Goal: Task Accomplishment & Management: Complete application form

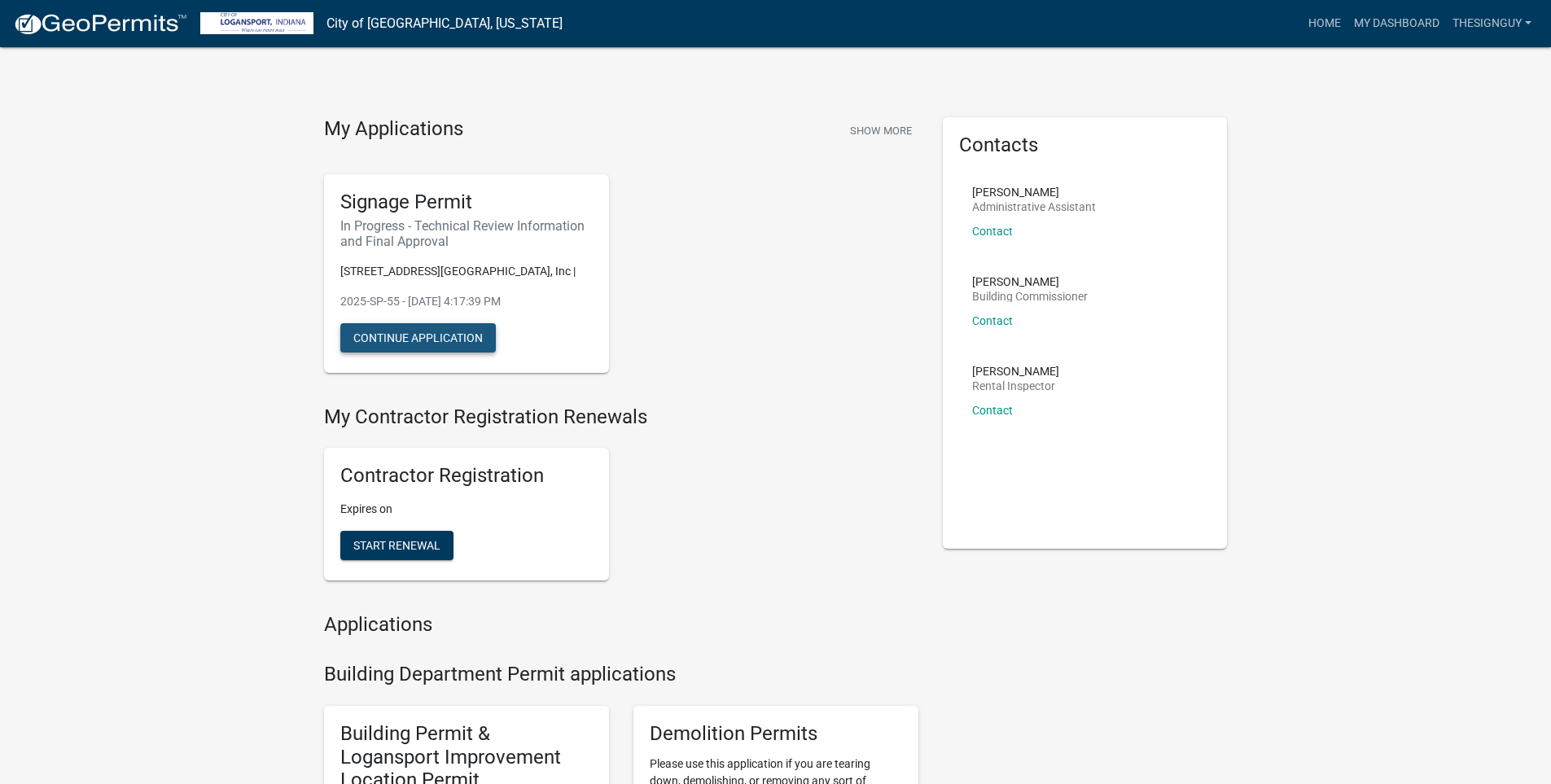
click at [454, 336] on button "Continue Application" at bounding box center [418, 338] width 156 height 29
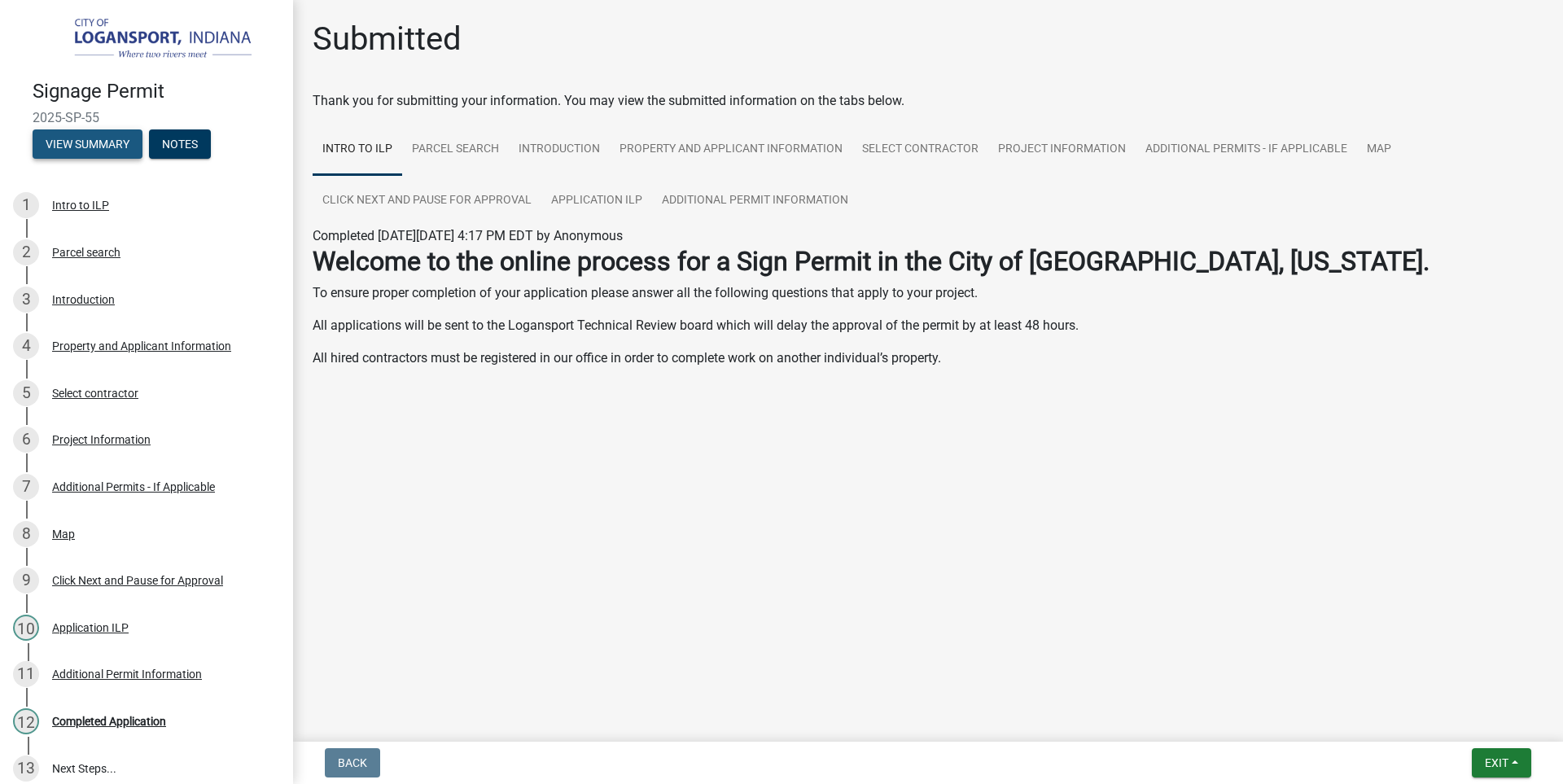
click at [92, 136] on button "View Summary" at bounding box center [88, 144] width 110 height 29
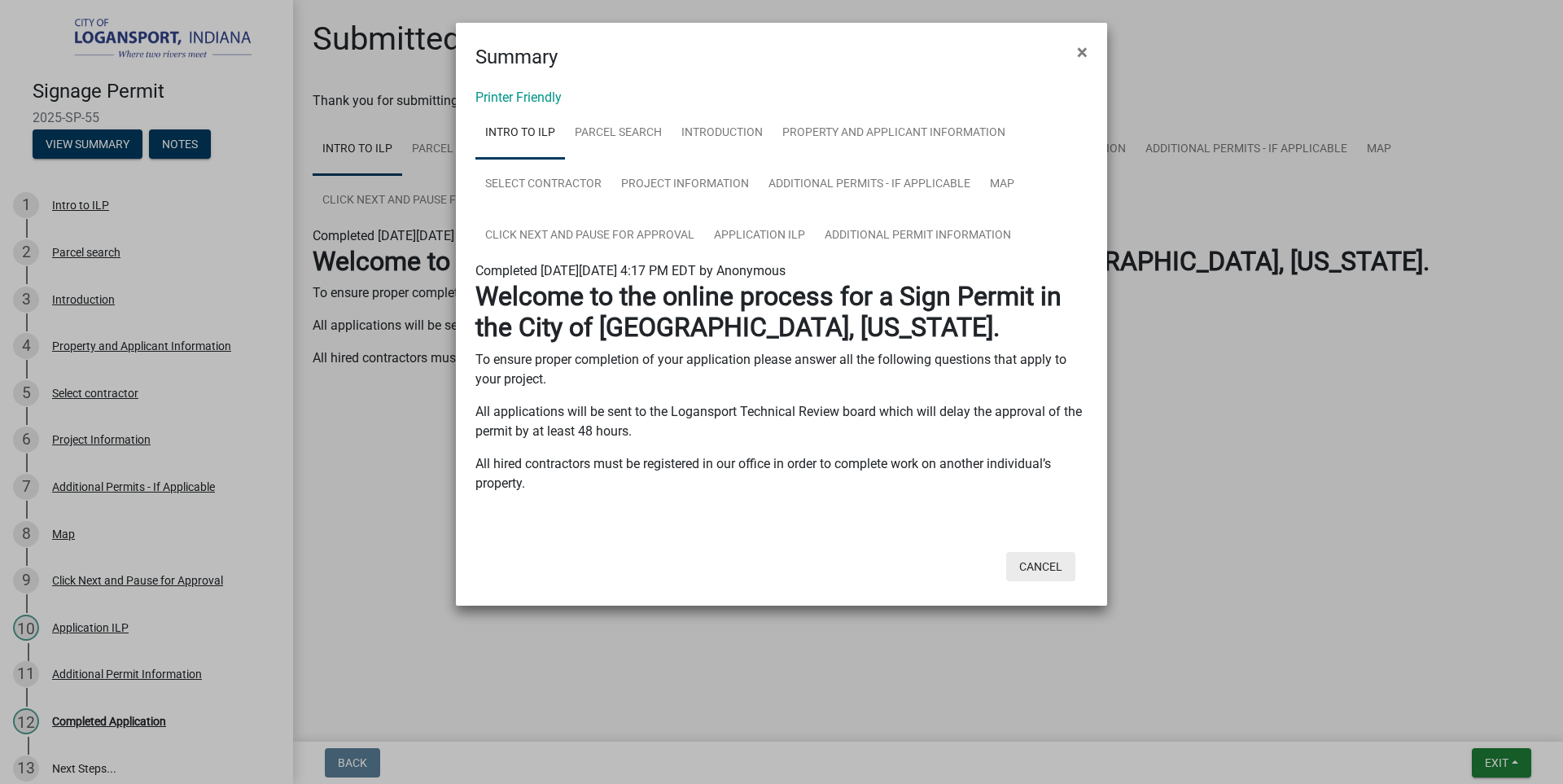
click at [1029, 568] on button "Cancel" at bounding box center [1041, 566] width 70 height 29
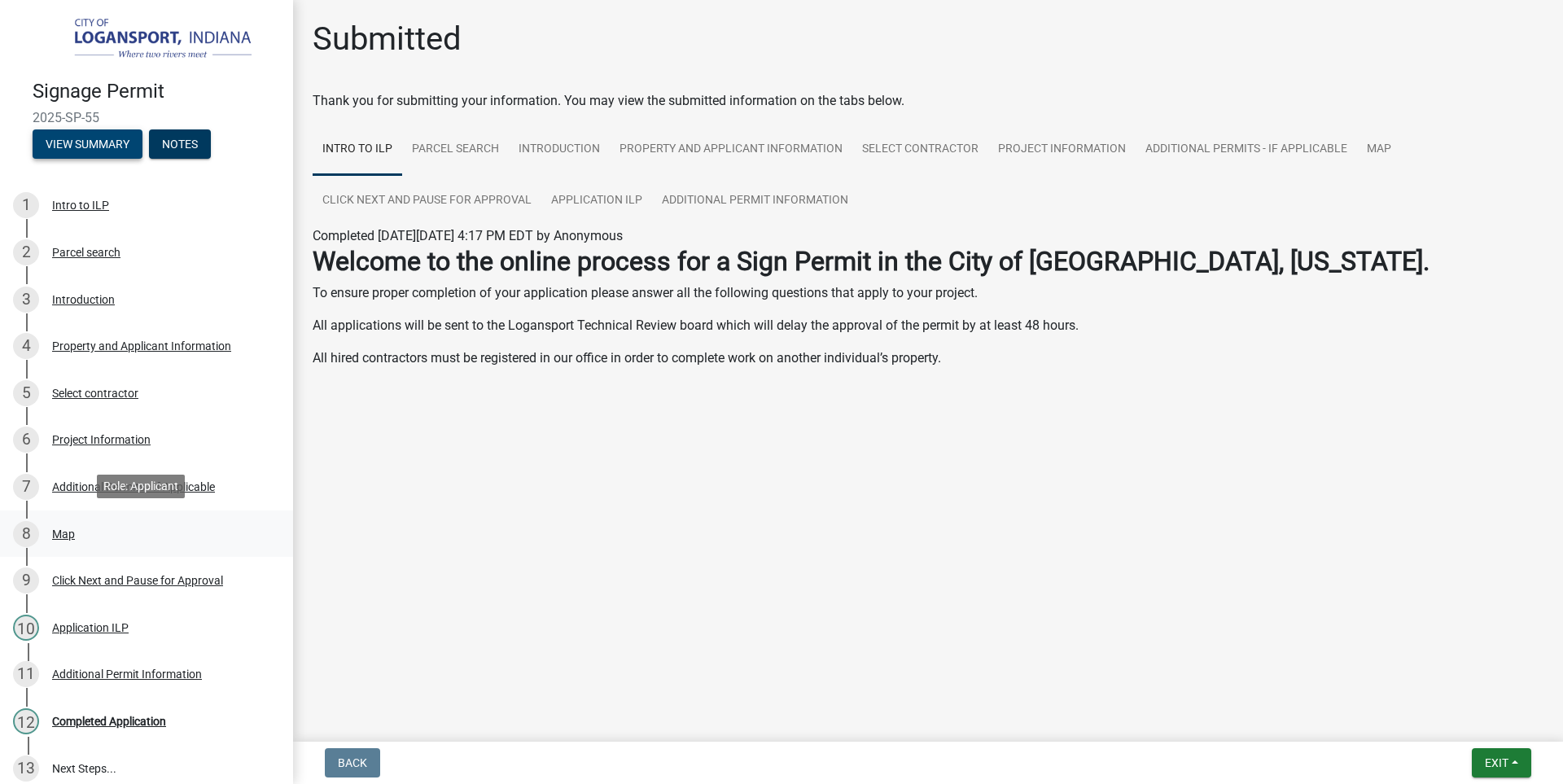
scroll to position [156, 0]
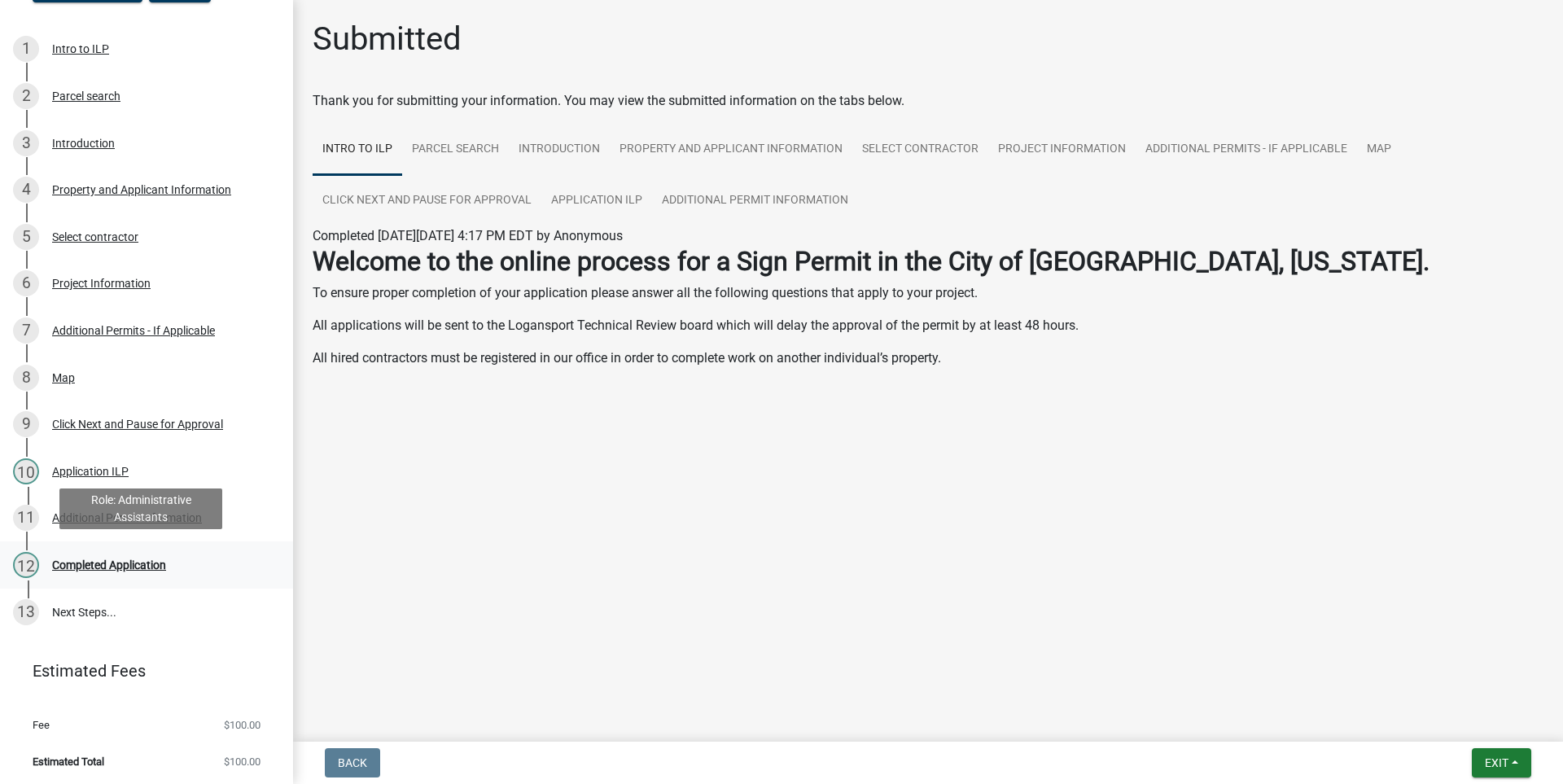
click at [114, 561] on div "Completed Application" at bounding box center [109, 564] width 114 height 11
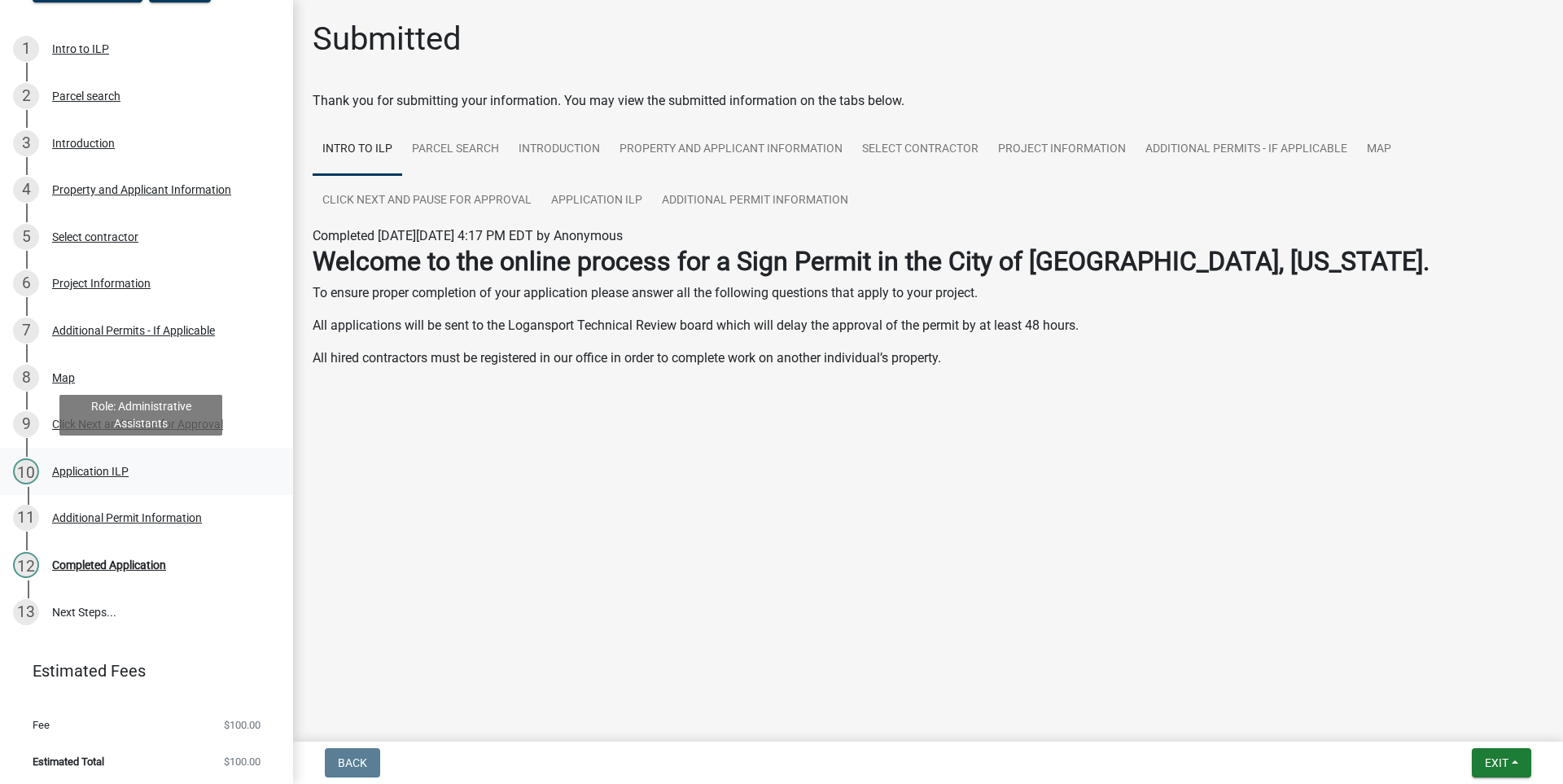
click at [70, 468] on div "Application ILP" at bounding box center [91, 471] width 77 height 11
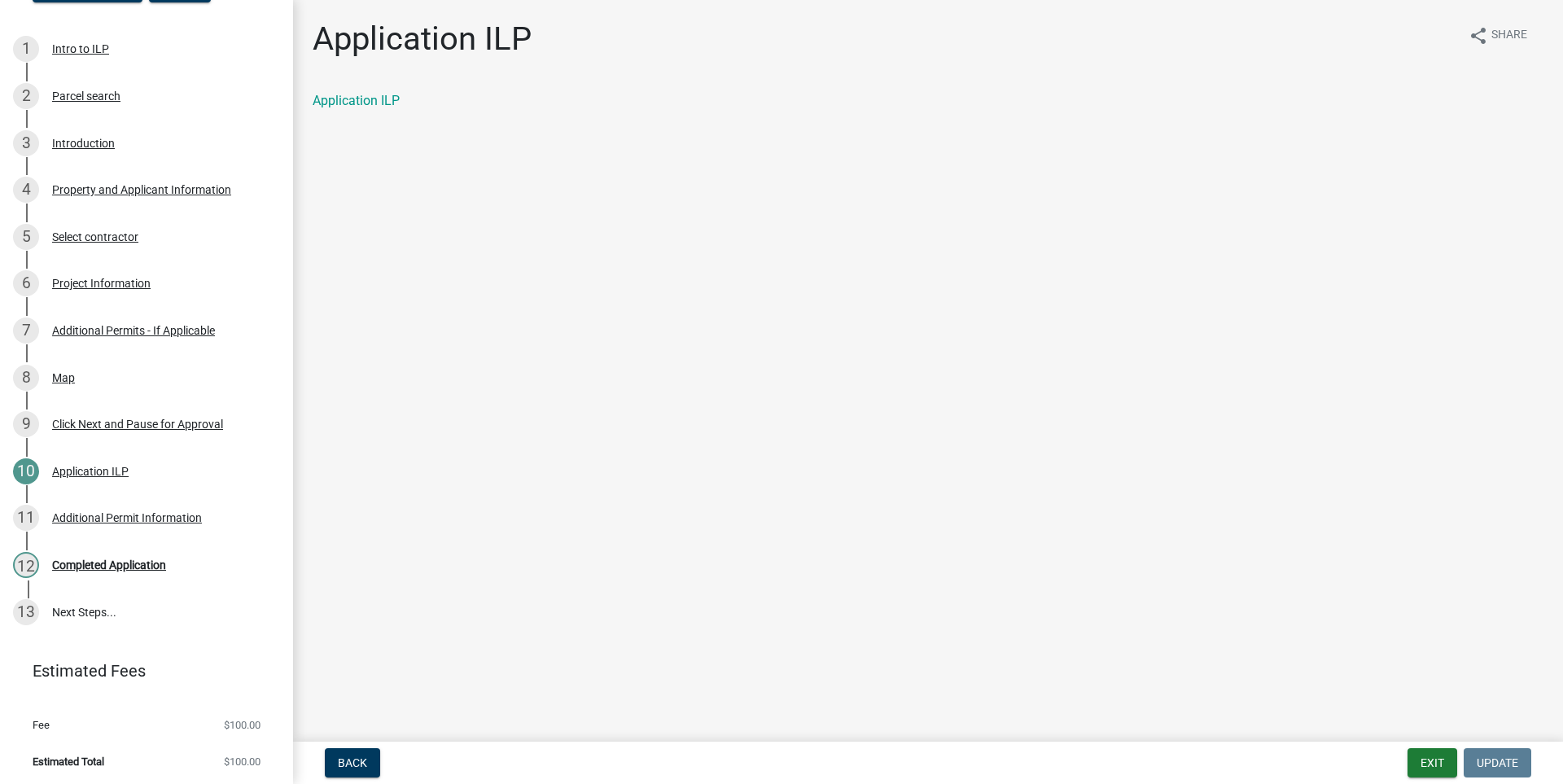
click at [356, 91] on div "Application ILP" at bounding box center [928, 101] width 1256 height 19
click at [357, 97] on link "Application ILP" at bounding box center [356, 100] width 87 height 16
click at [393, 552] on main "Application ILP share Share Application ILP" at bounding box center [928, 367] width 1270 height 735
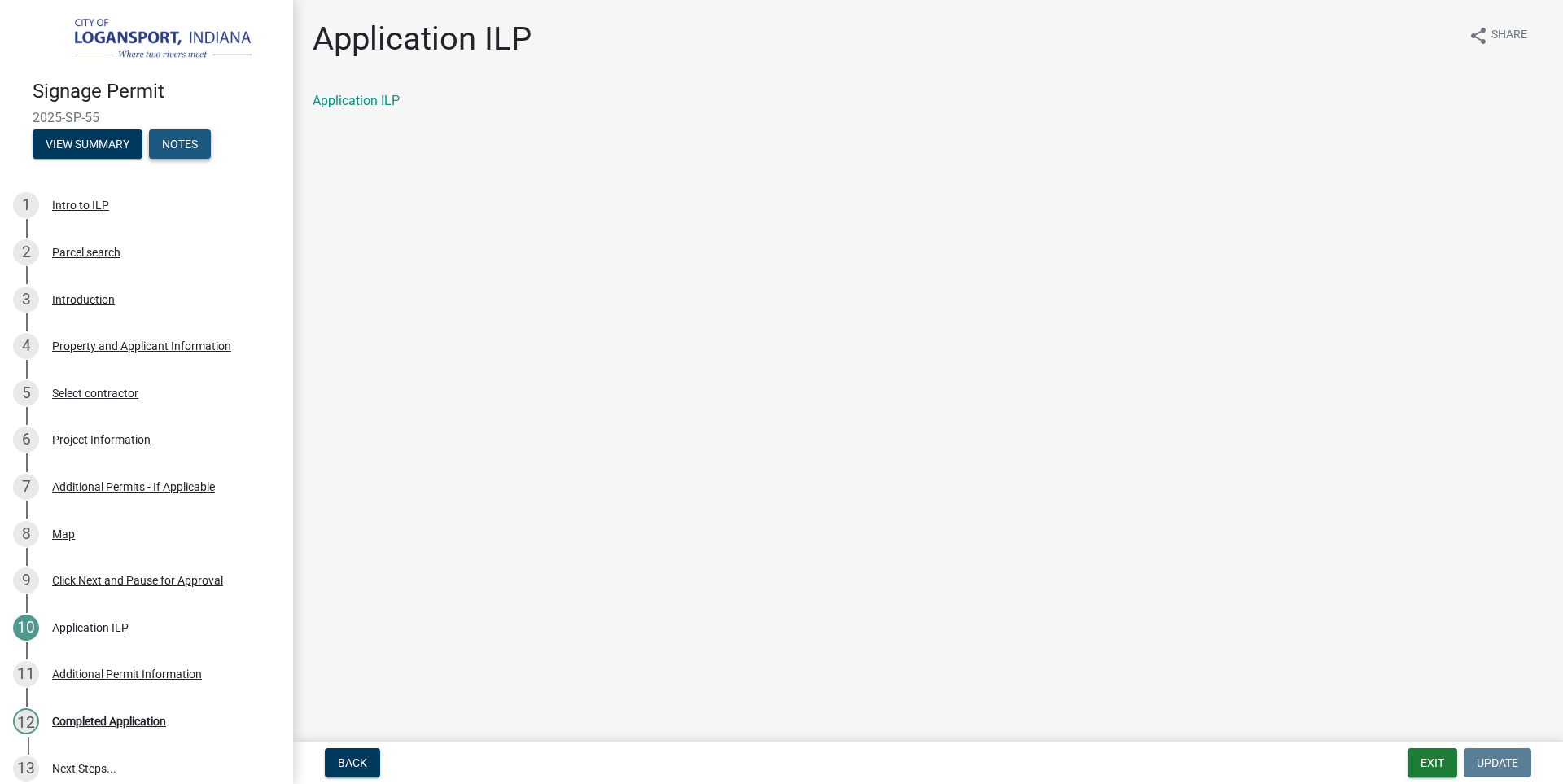
click at [167, 135] on button "Notes" at bounding box center [180, 144] width 62 height 29
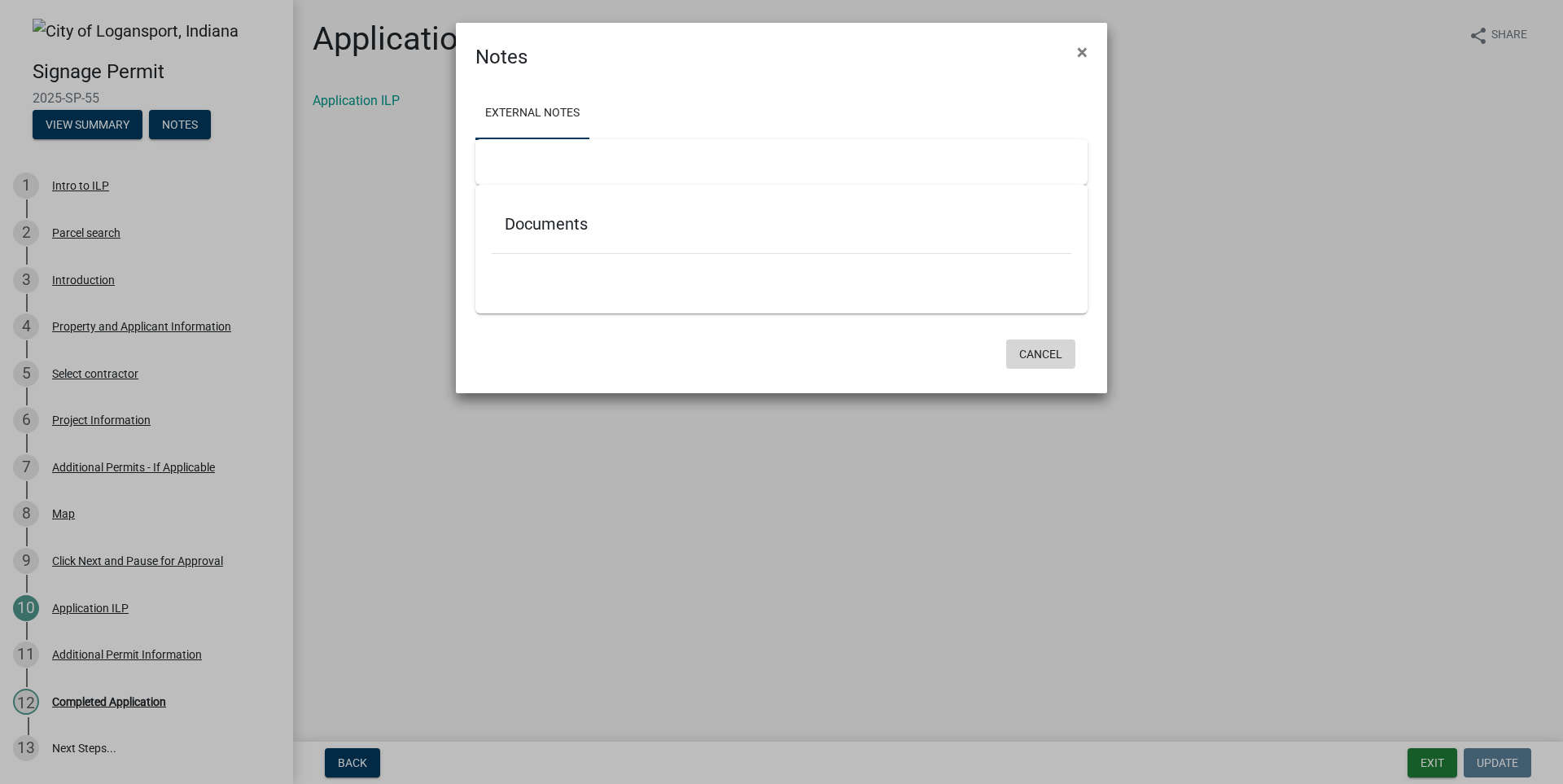
click at [1046, 349] on button "Cancel" at bounding box center [1041, 354] width 70 height 29
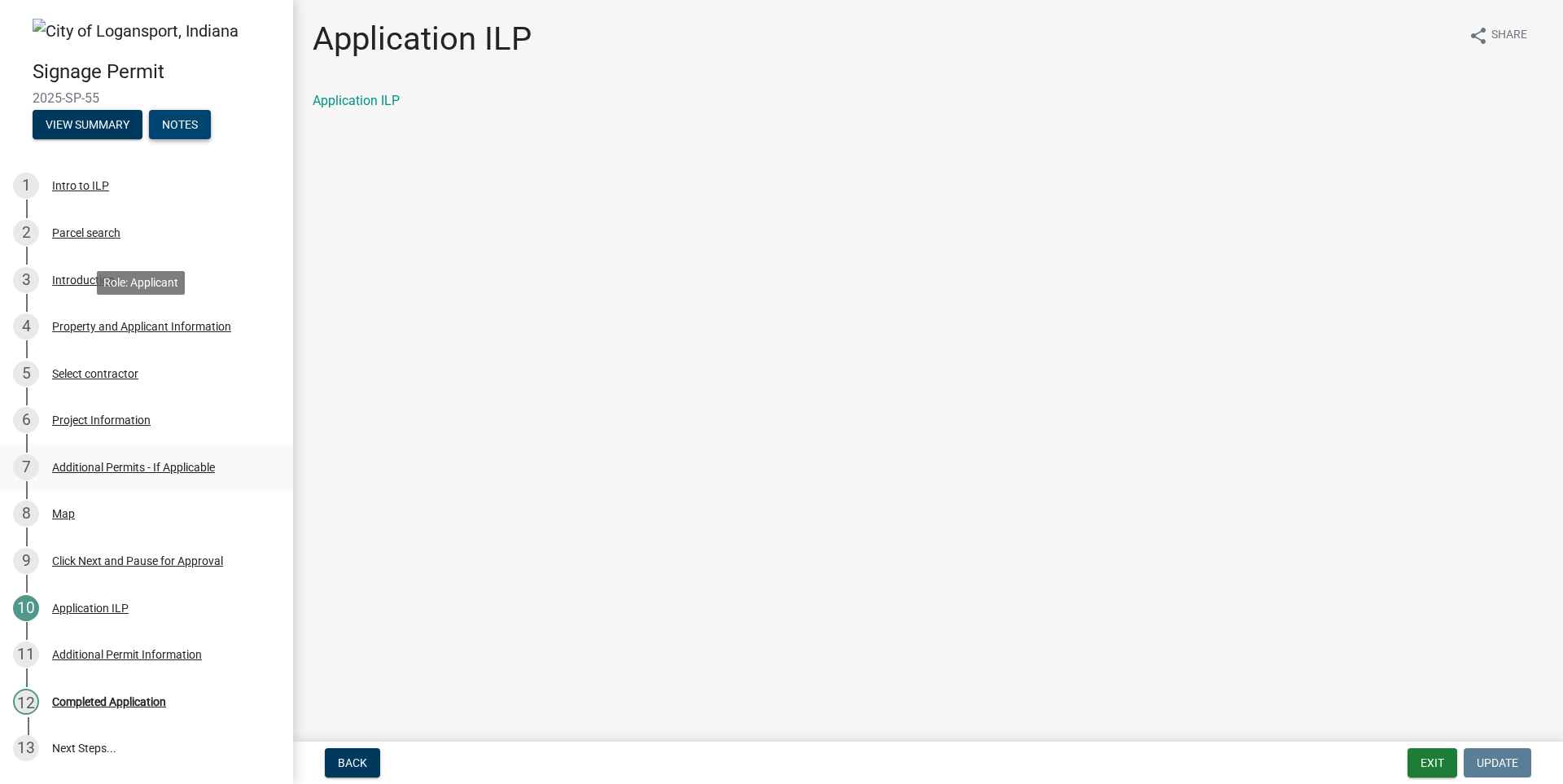
scroll to position [139, 0]
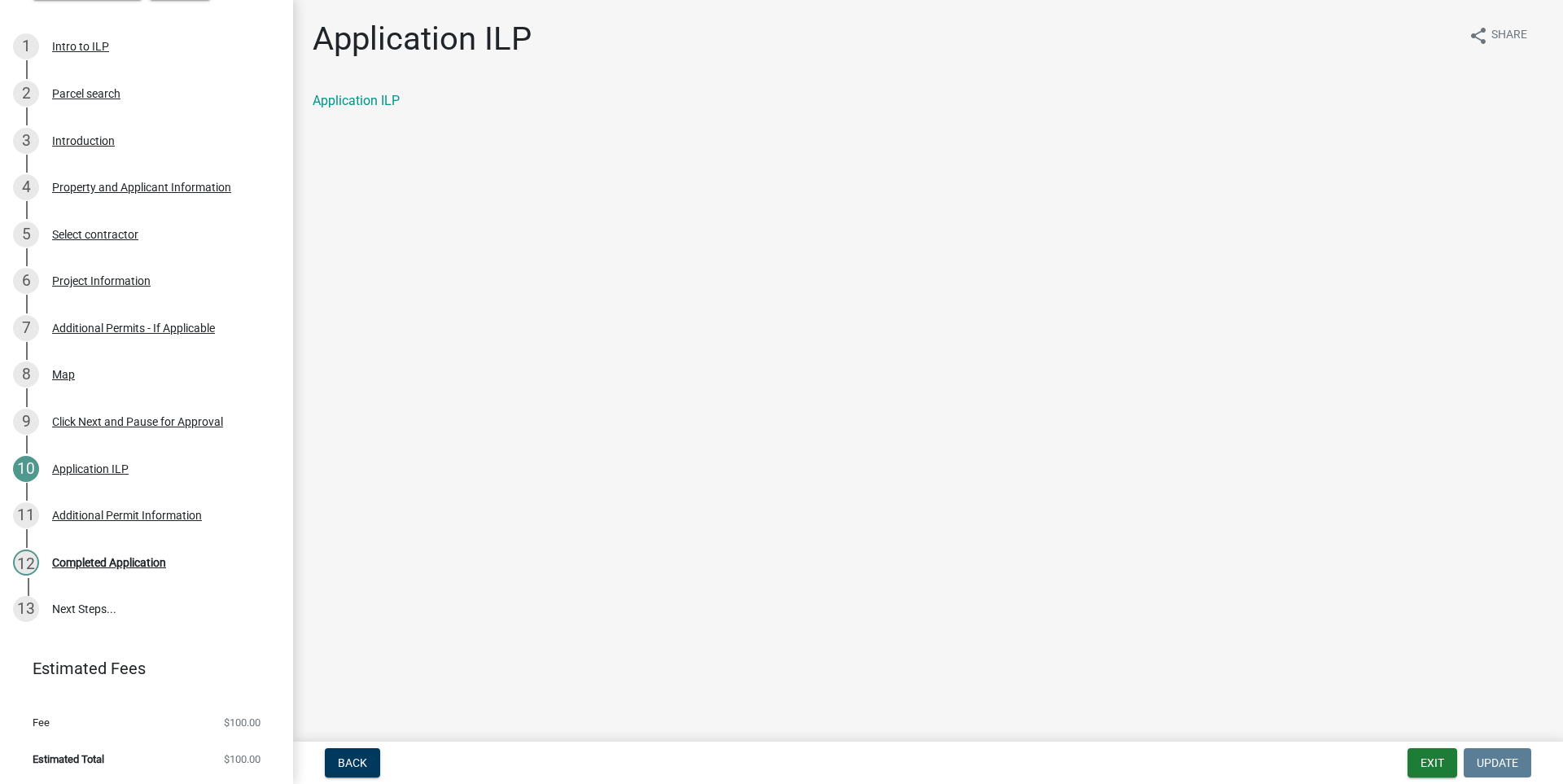
drag, startPoint x: 1217, startPoint y: 650, endPoint x: 1063, endPoint y: 653, distance: 154.0
click at [1191, 648] on main "Application ILP share Share Application ILP" at bounding box center [928, 367] width 1270 height 735
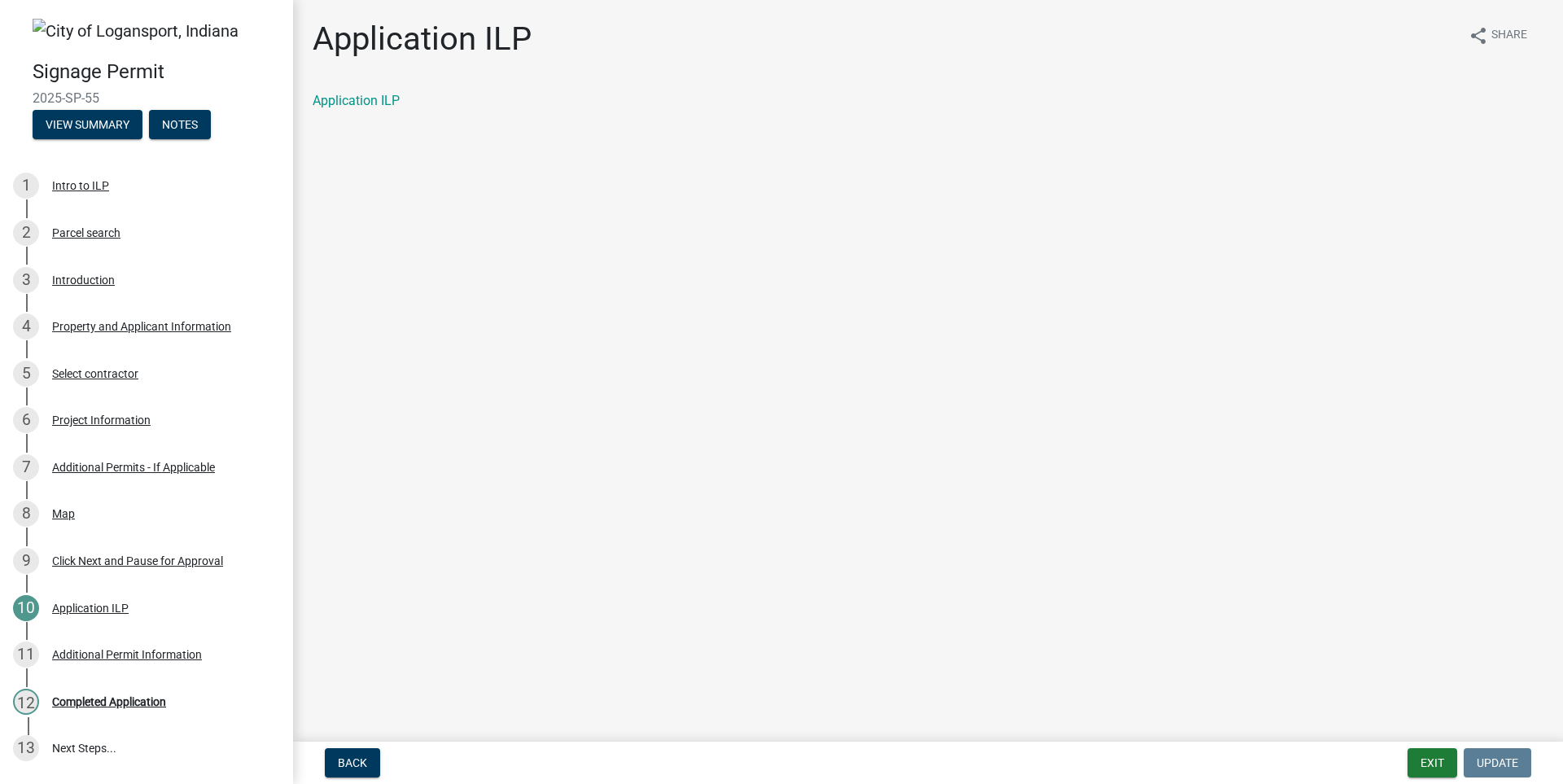
click at [75, 38] on img at bounding box center [135, 30] width 206 height 25
click at [70, 29] on img at bounding box center [135, 30] width 206 height 25
click at [325, 616] on main "Application ILP share Share Application ILP" at bounding box center [928, 367] width 1270 height 735
click at [117, 704] on div "Completed Application" at bounding box center [109, 702] width 114 height 11
click at [123, 697] on div "Completed Application" at bounding box center [109, 702] width 114 height 11
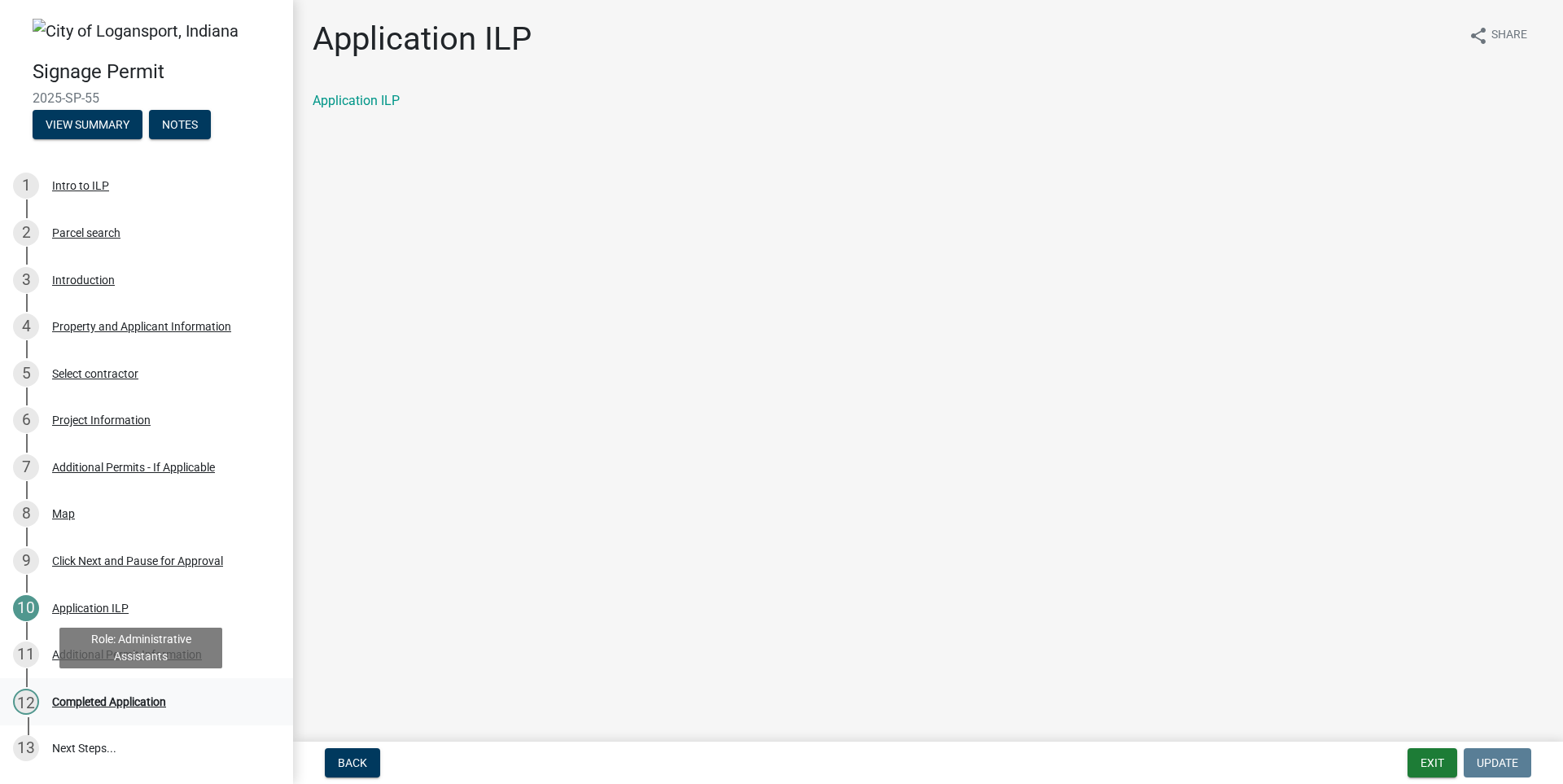
click at [123, 697] on div "Completed Application" at bounding box center [109, 702] width 114 height 11
click at [341, 673] on main "Application ILP share Share Application ILP" at bounding box center [928, 367] width 1270 height 735
click at [72, 742] on link "13 Next Steps..." at bounding box center [146, 749] width 293 height 48
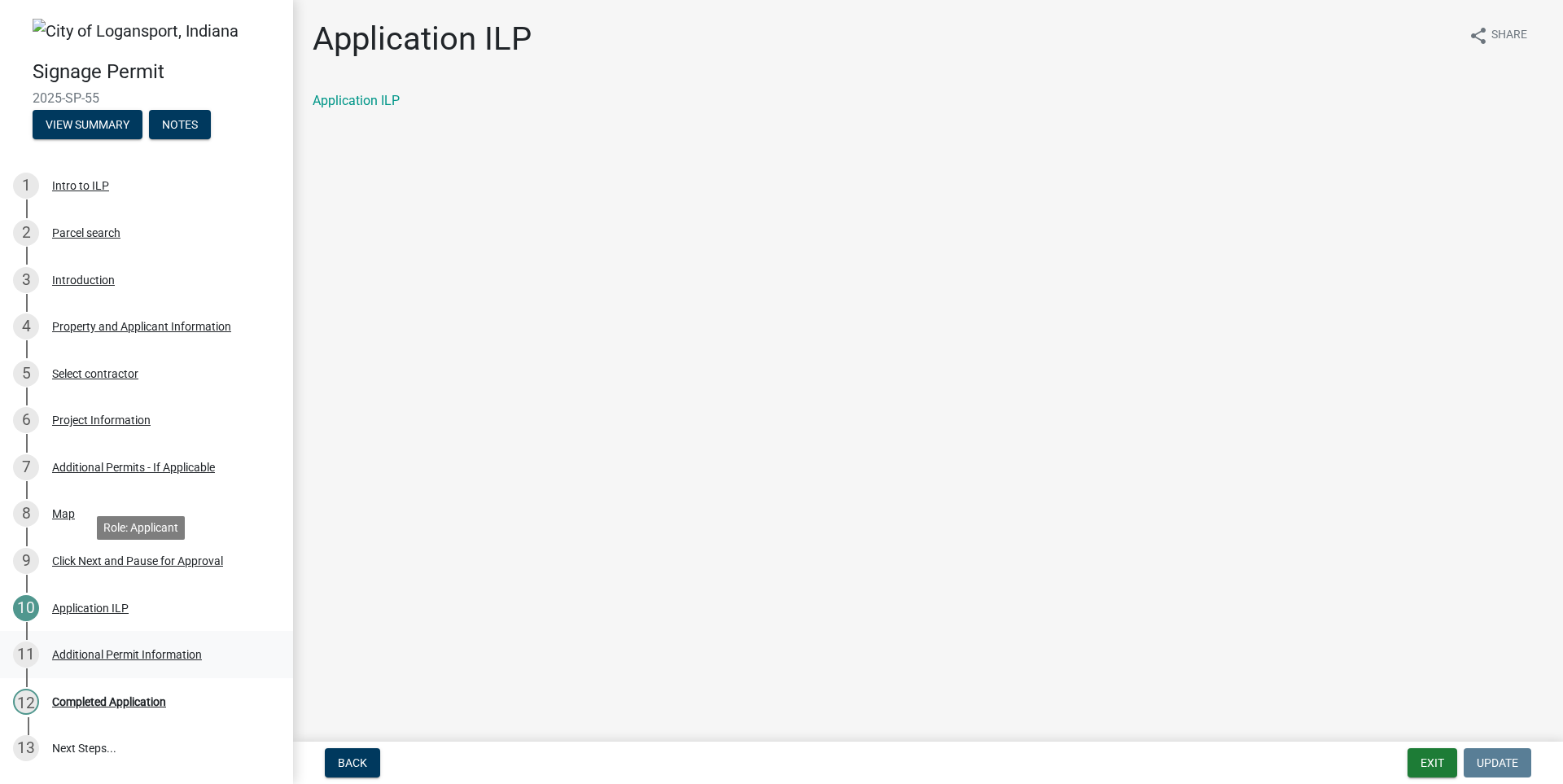
scroll to position [139, 0]
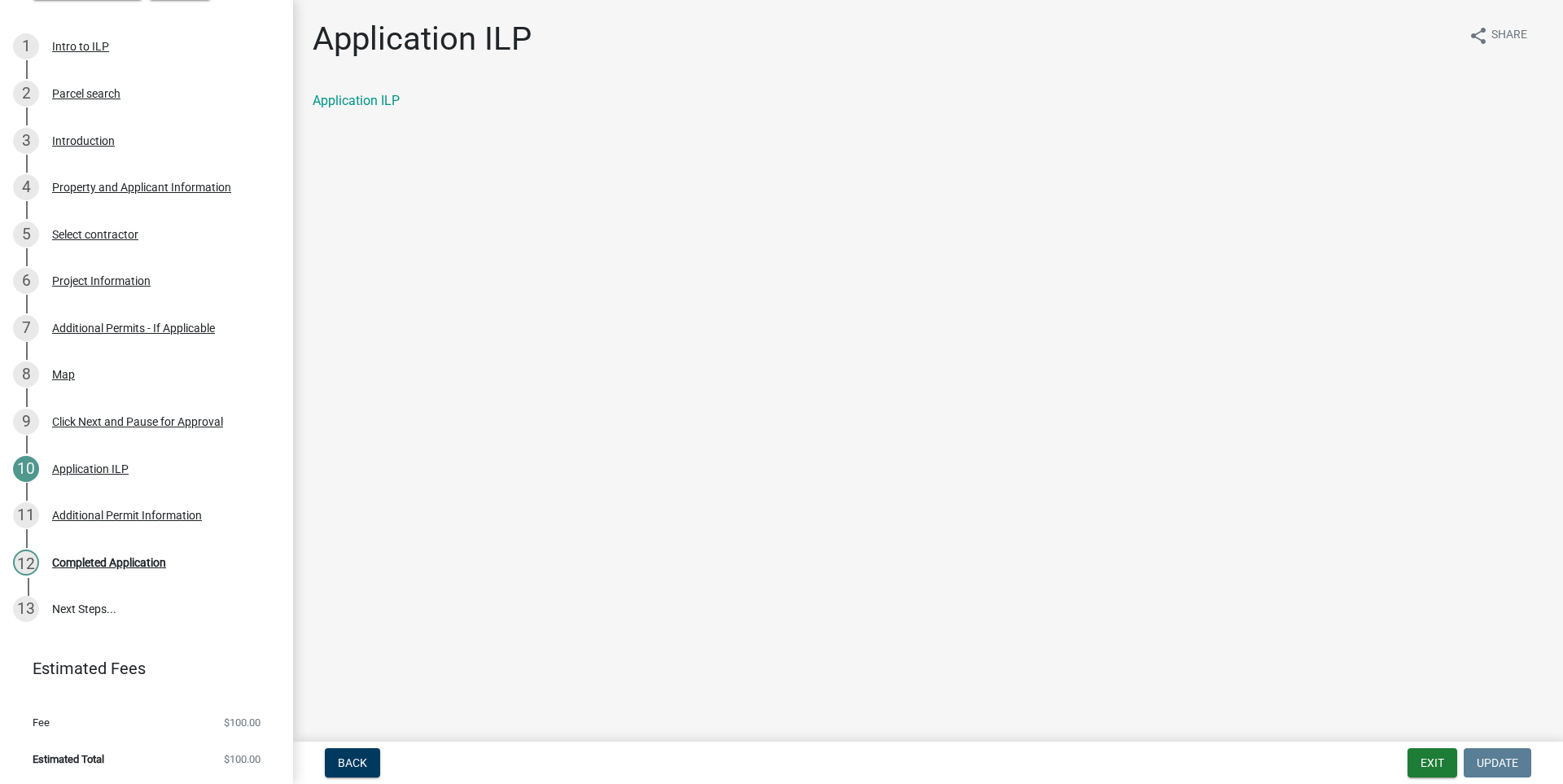
click at [105, 714] on li "Fee $100.00" at bounding box center [146, 723] width 293 height 37
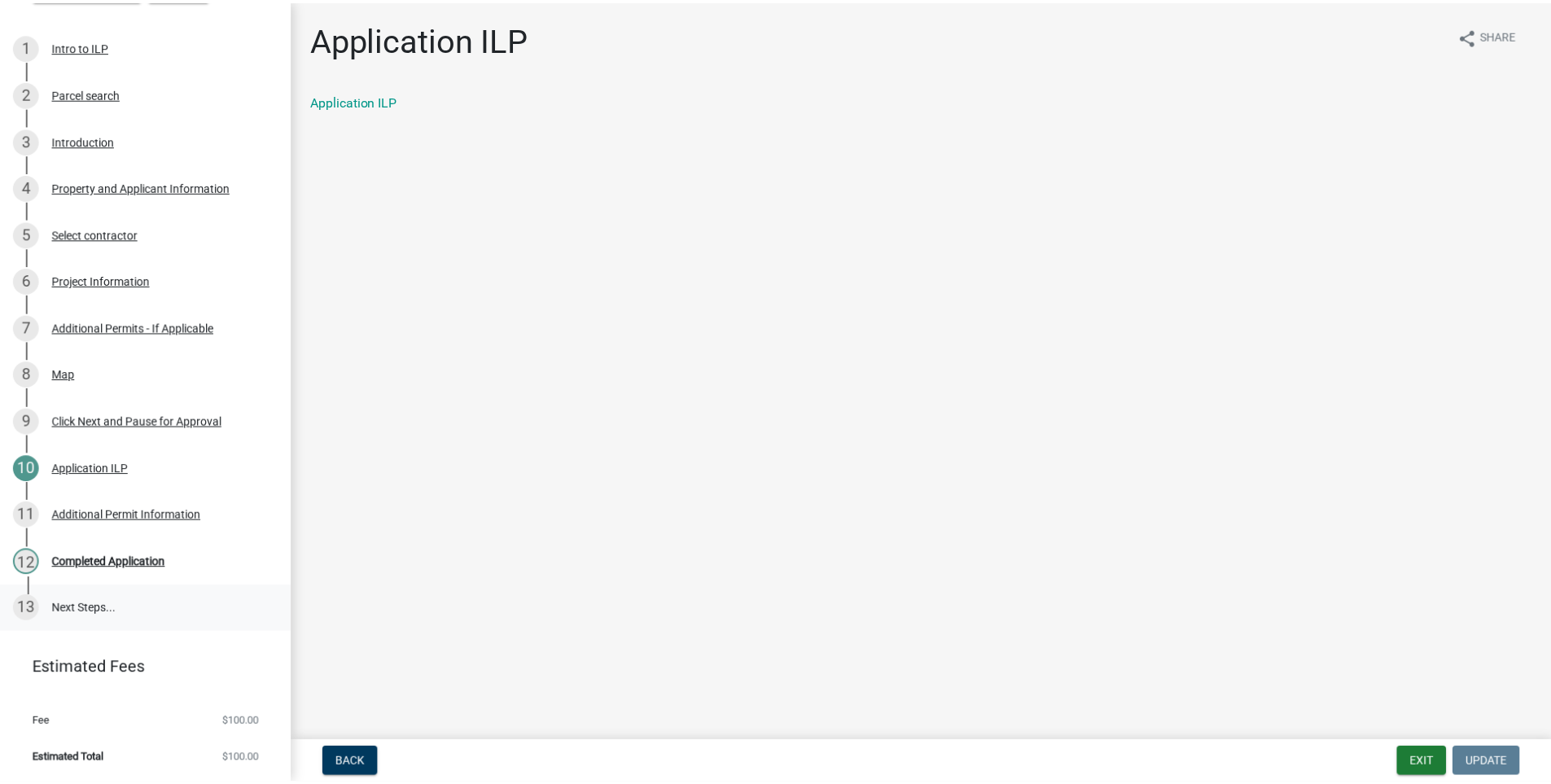
scroll to position [0, 0]
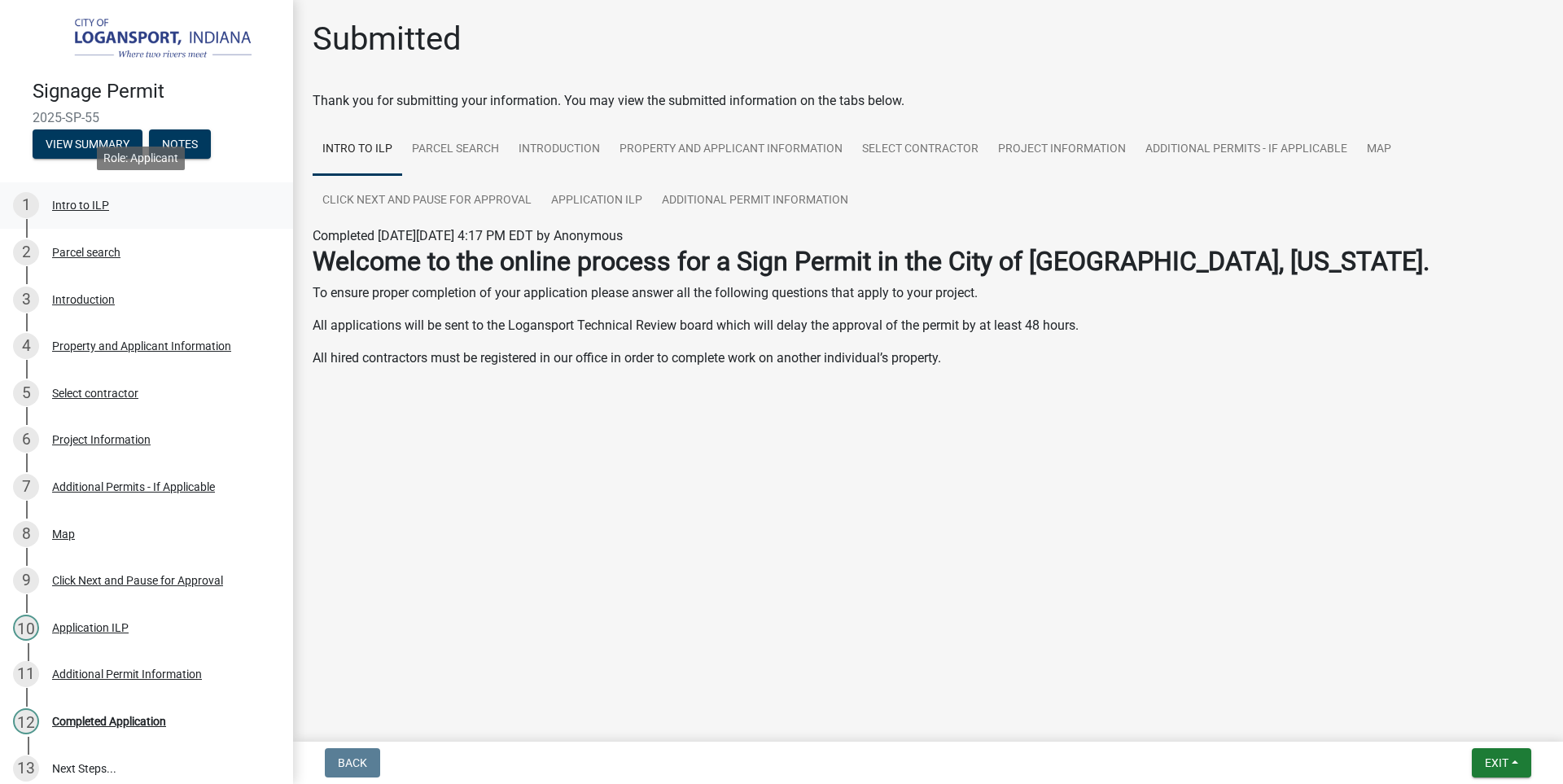
click at [68, 206] on div "Intro to ILP" at bounding box center [81, 205] width 57 height 11
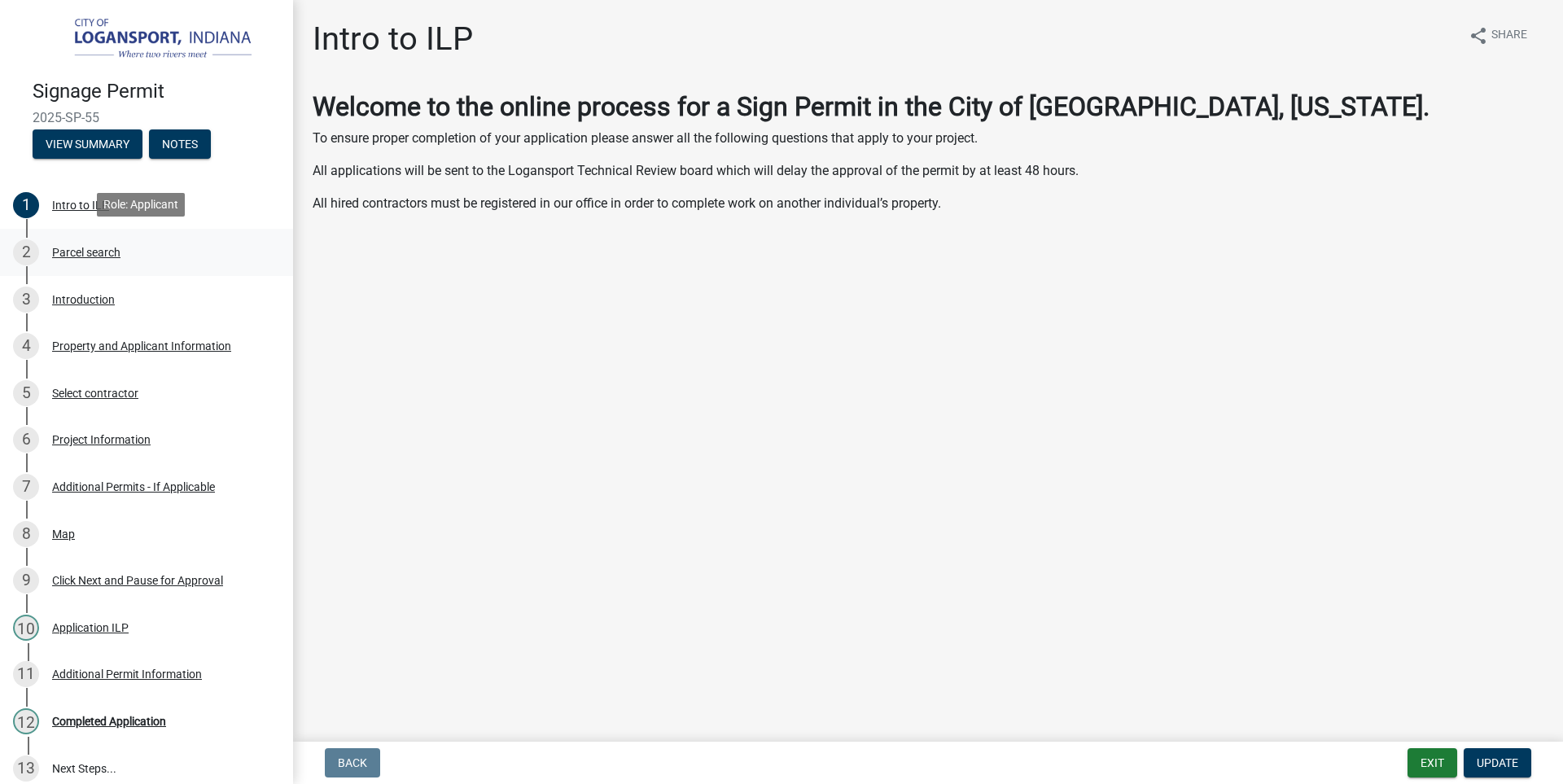
click at [74, 250] on div "Parcel search" at bounding box center [86, 252] width 69 height 11
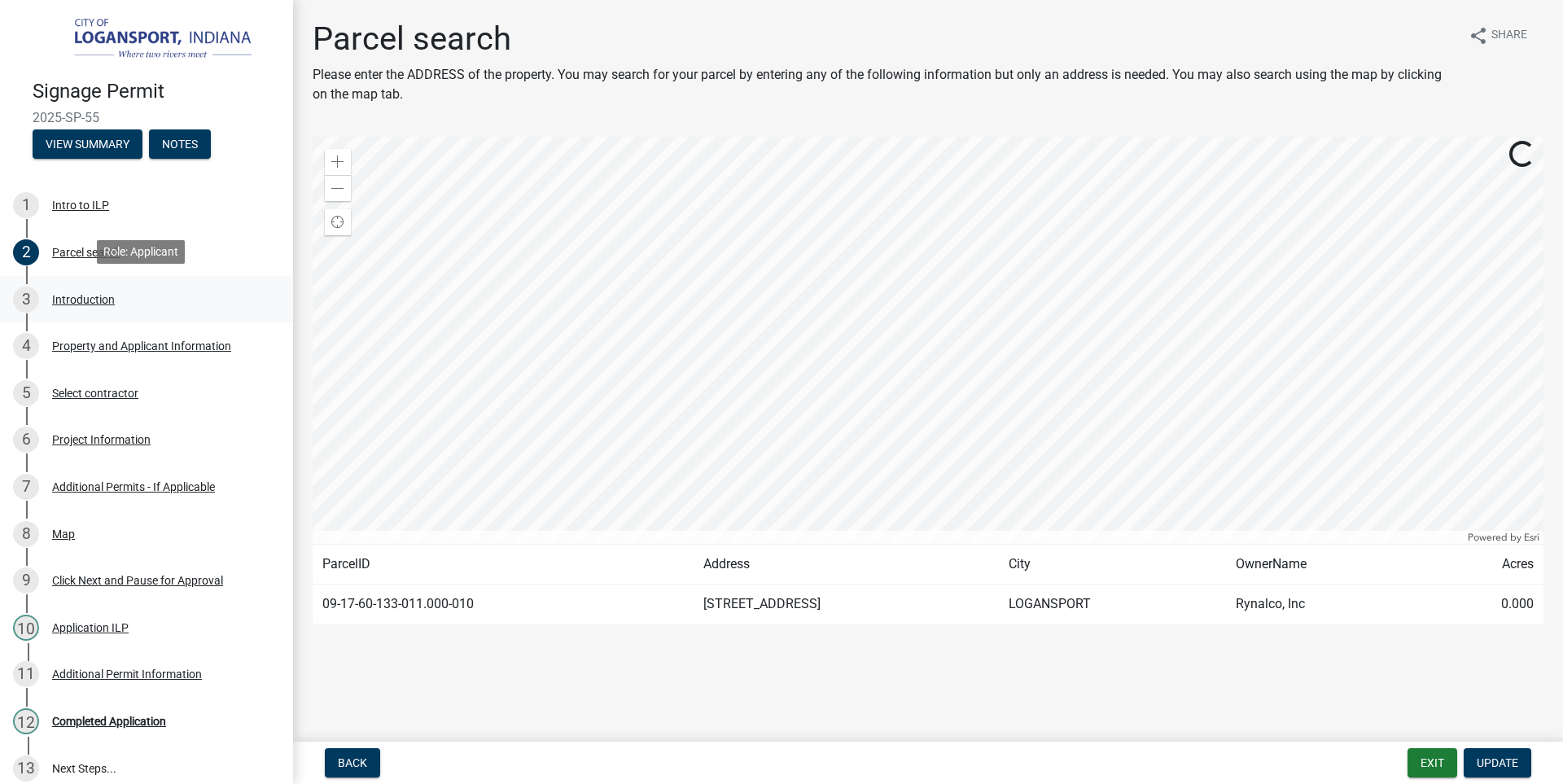
click at [83, 294] on div "Introduction" at bounding box center [83, 299] width 63 height 11
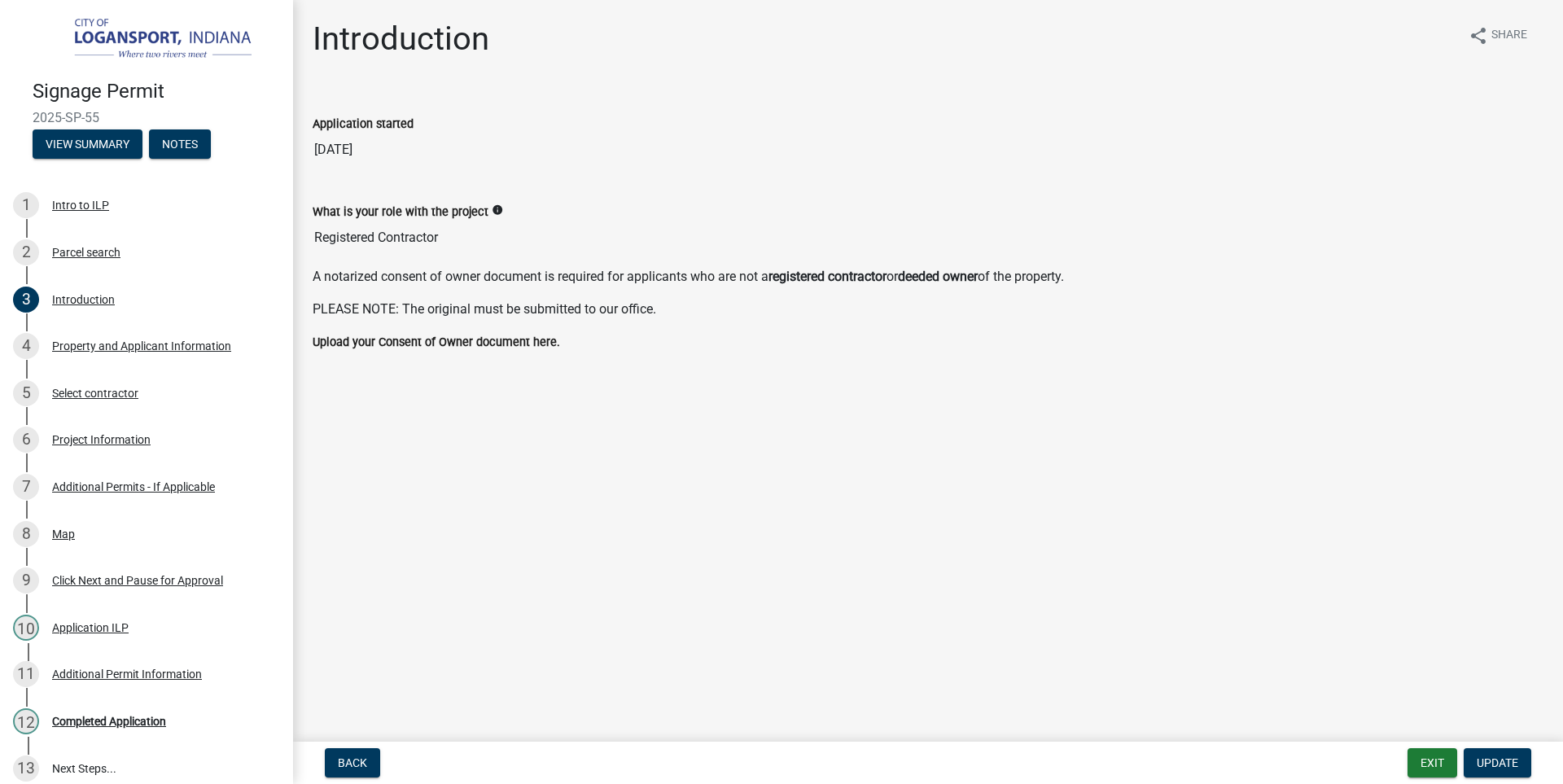
click at [413, 343] on label "Upload your Consent of Owner document here." at bounding box center [437, 342] width 247 height 11
click at [1507, 758] on span "Update" at bounding box center [1497, 762] width 41 height 13
click at [1502, 756] on span "Update" at bounding box center [1497, 762] width 41 height 13
drag, startPoint x: 564, startPoint y: 432, endPoint x: 481, endPoint y: 322, distance: 137.8
click at [561, 426] on main "Introduction share Share Application started [DATE] What is your role with the …" at bounding box center [928, 367] width 1270 height 735
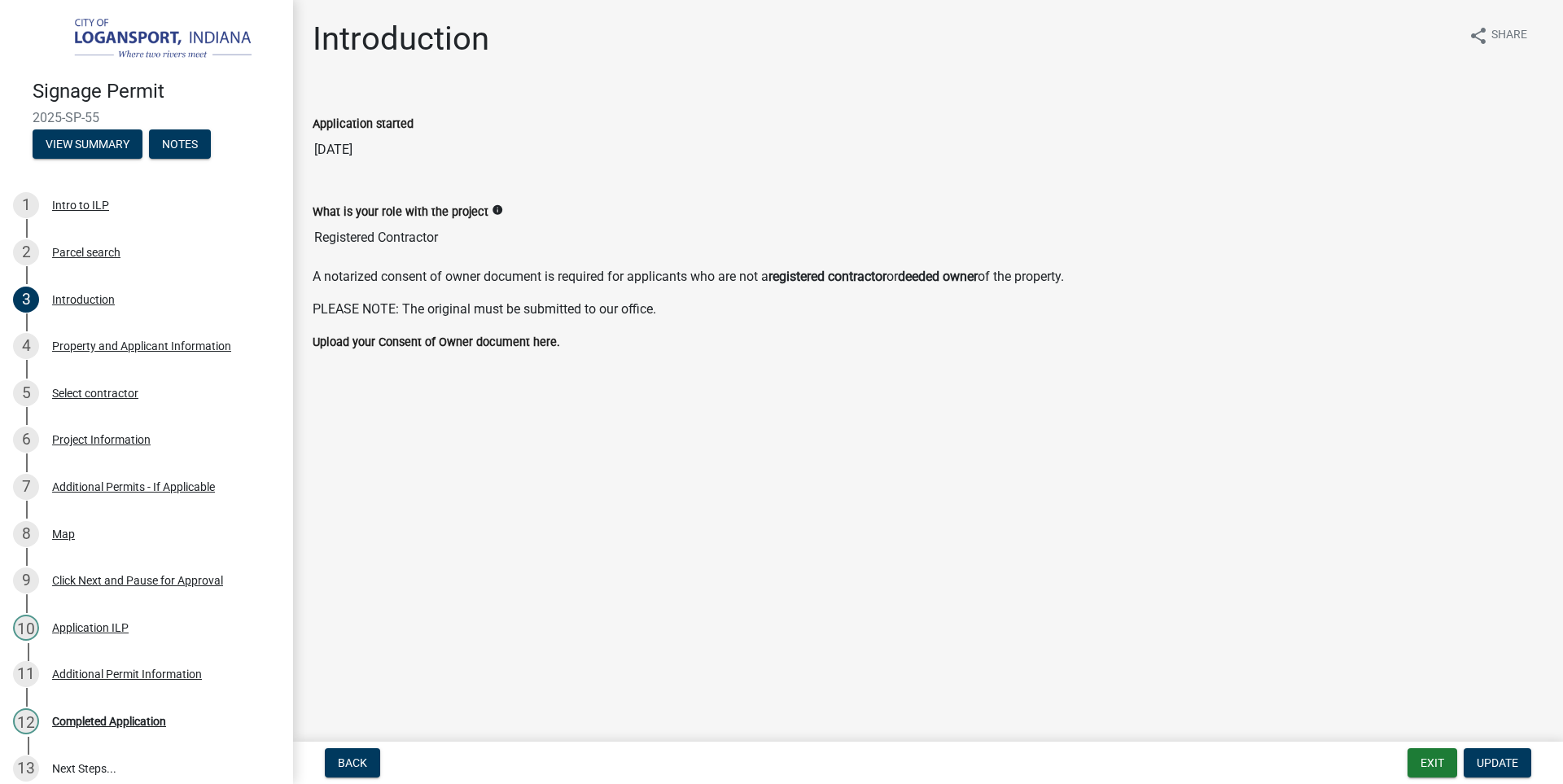
click at [474, 314] on p "PLEASE NOTE: The original must be submitted to our office." at bounding box center [928, 308] width 1231 height 19
click at [437, 256] on div "What is your role with the project info Registered Contractor" at bounding box center [928, 223] width 1256 height 88
click at [1504, 758] on span "Update" at bounding box center [1497, 762] width 41 height 13
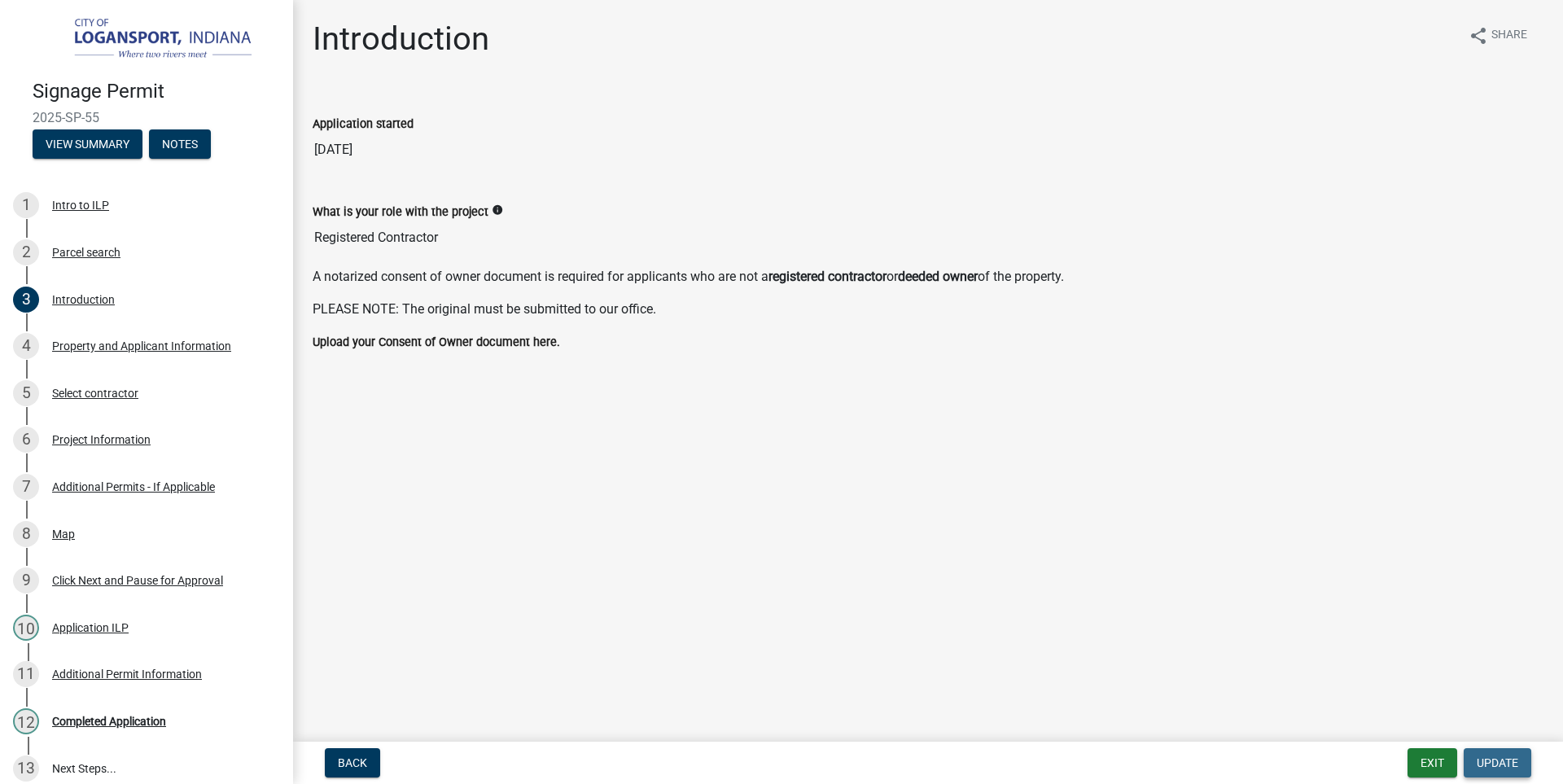
click at [1504, 758] on span "Update" at bounding box center [1497, 762] width 41 height 13
drag, startPoint x: 653, startPoint y: 436, endPoint x: 384, endPoint y: 420, distance: 269.5
click at [653, 435] on main "Introduction share Share Application started [DATE] What is your role with the …" at bounding box center [928, 367] width 1270 height 735
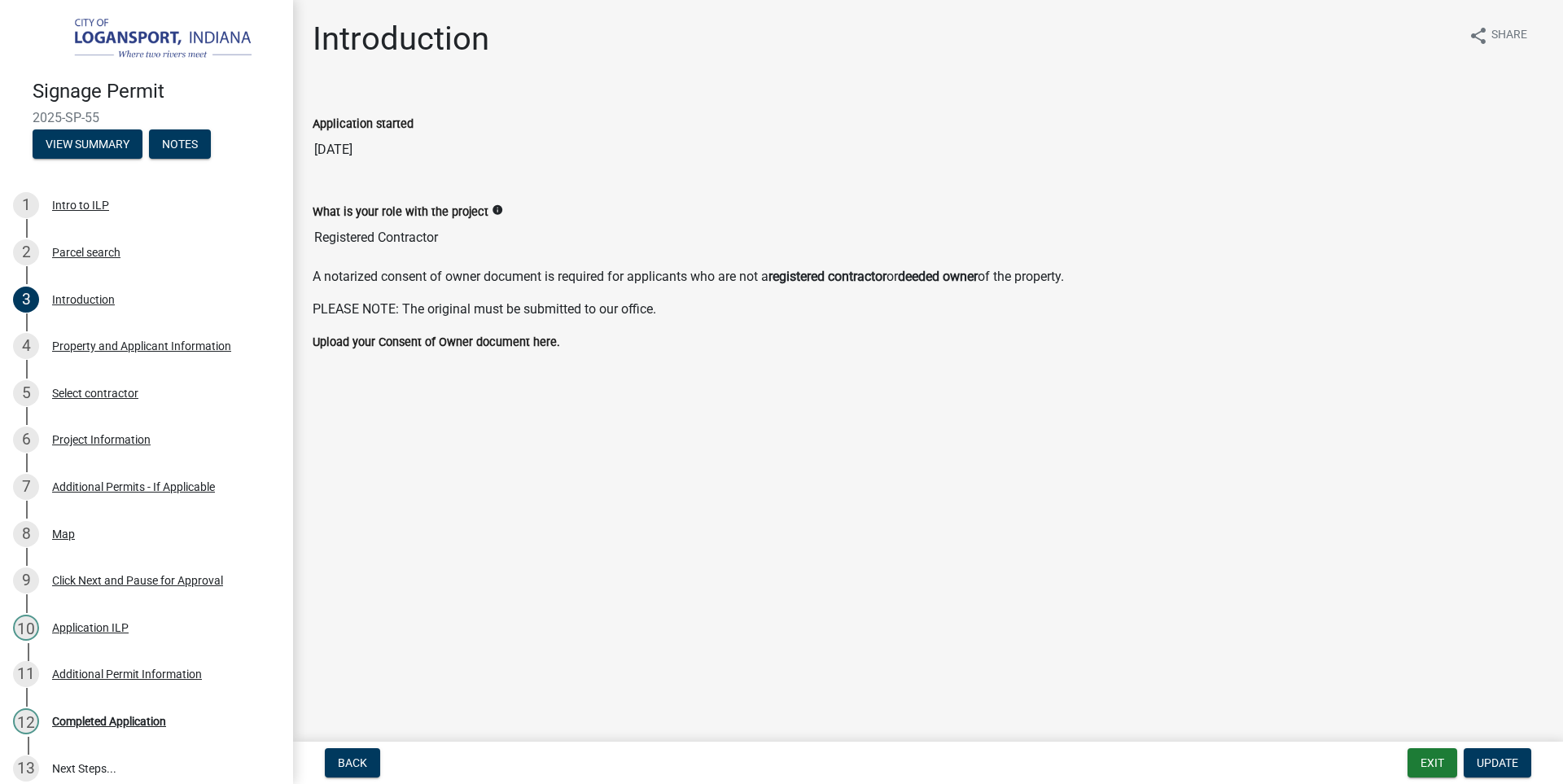
click at [404, 339] on label "Upload your Consent of Owner document here." at bounding box center [437, 342] width 247 height 11
click at [406, 343] on label "Upload your Consent of Owner document here." at bounding box center [437, 342] width 247 height 11
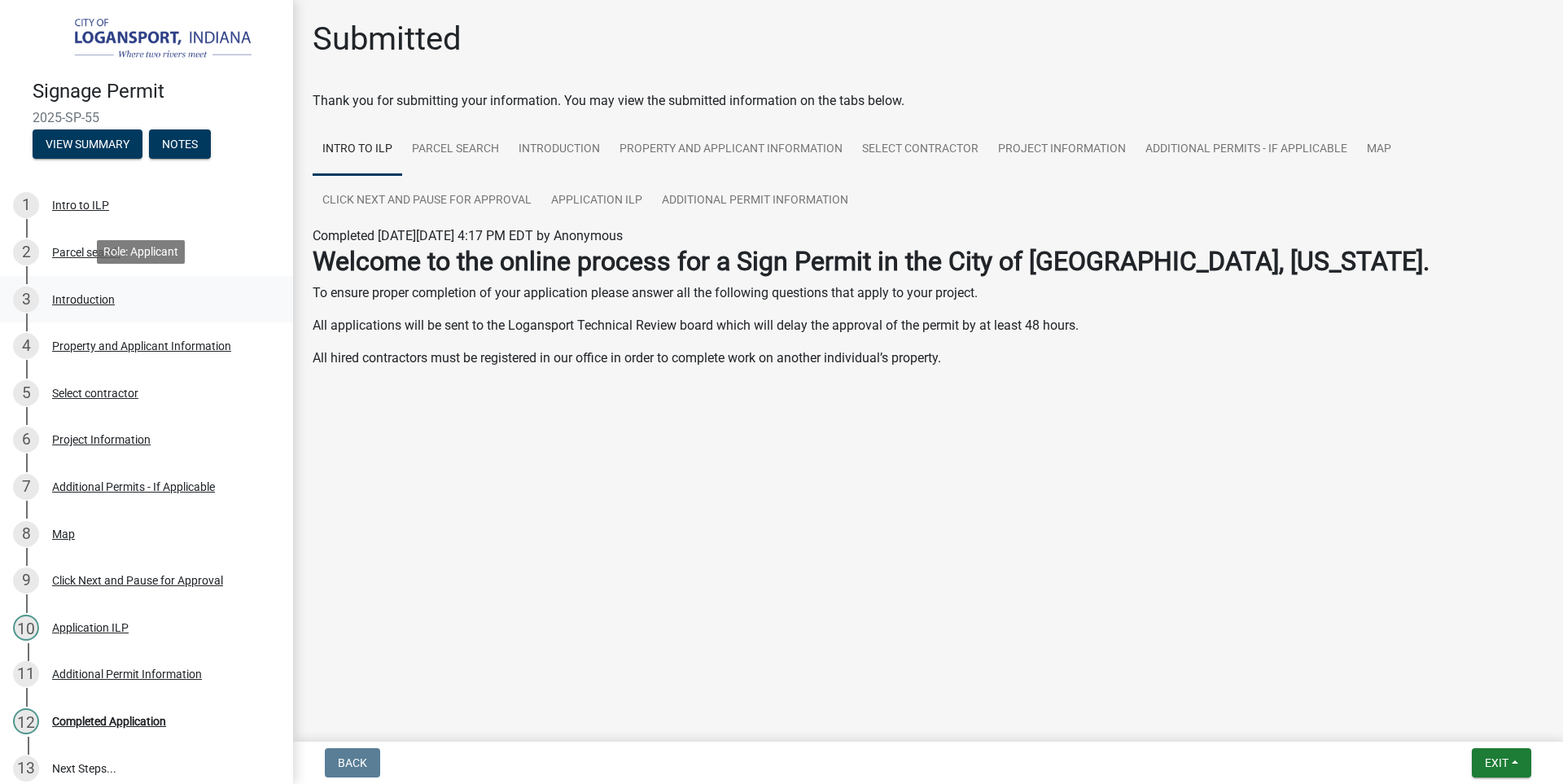
click at [83, 294] on div "Introduction" at bounding box center [83, 299] width 63 height 11
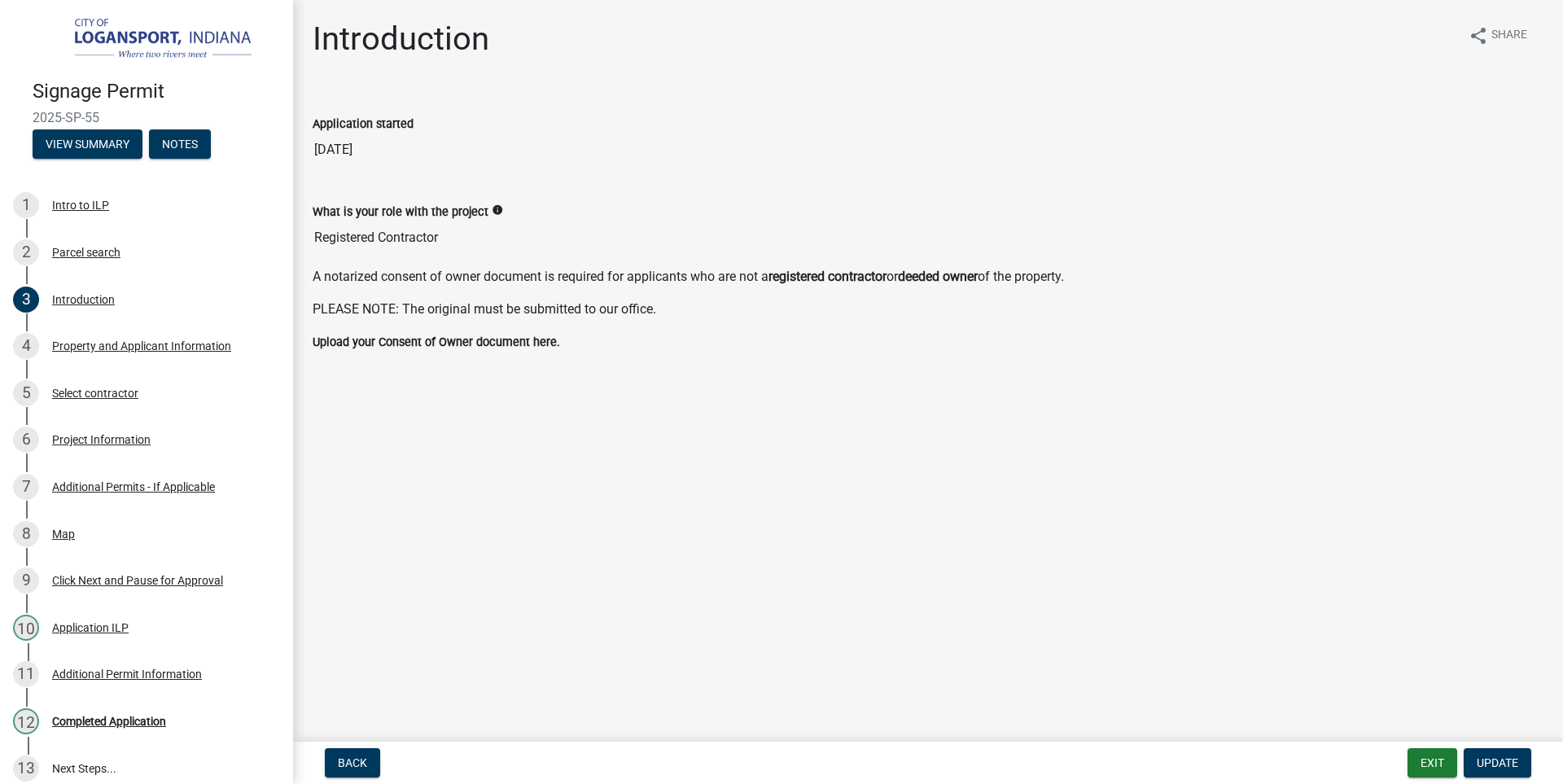
click at [1477, 747] on nav "Back Exit Update" at bounding box center [928, 762] width 1270 height 42
click at [1486, 754] on button "Update" at bounding box center [1498, 763] width 68 height 29
click at [700, 258] on div "What is your role with the project info Registered Contractor" at bounding box center [928, 223] width 1256 height 88
drag, startPoint x: 719, startPoint y: 287, endPoint x: 728, endPoint y: 314, distance: 28.5
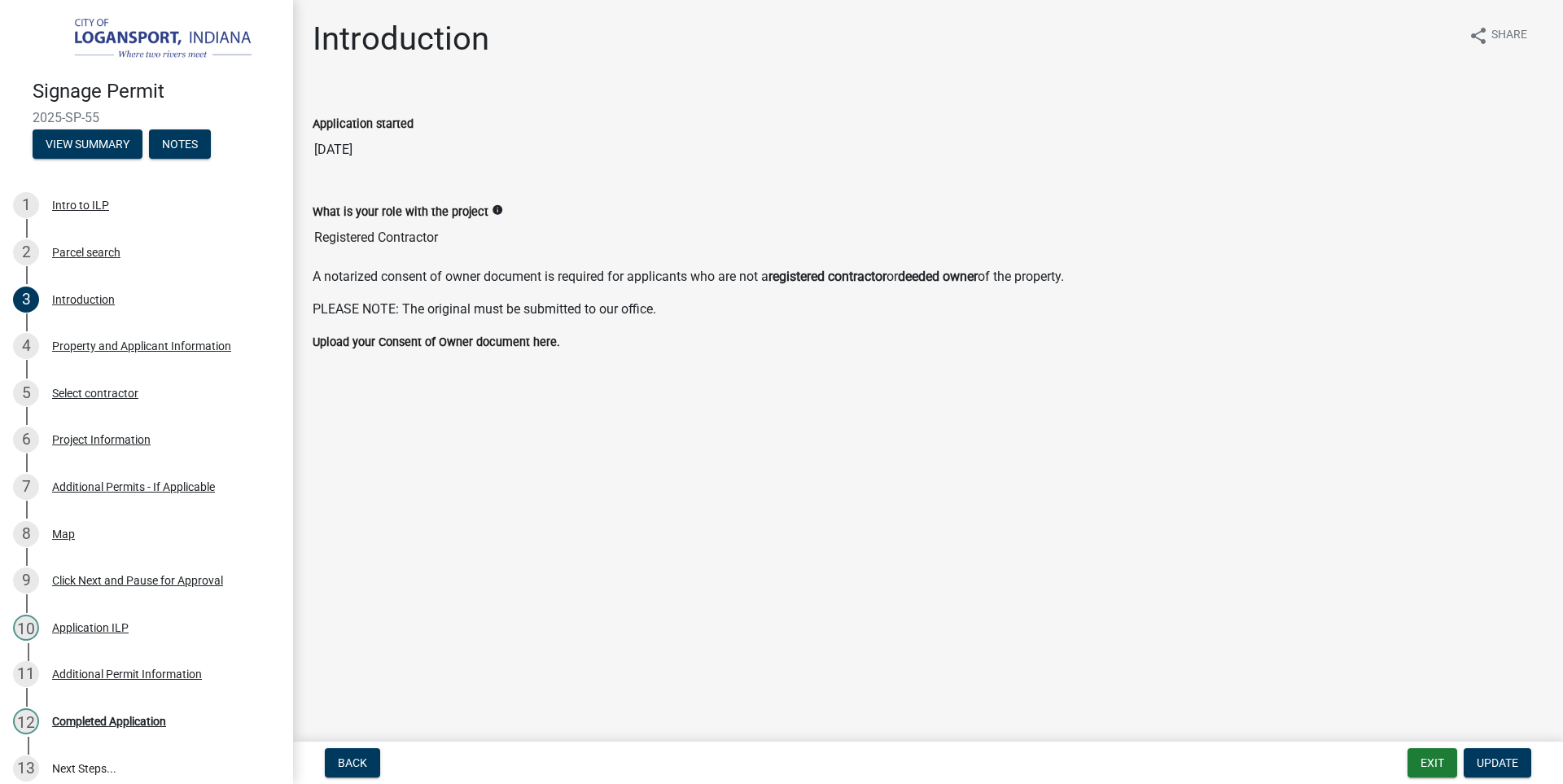
click at [720, 293] on div "A notarized consent of owner document is required for applicants who are not a …" at bounding box center [928, 293] width 1231 height 52
drag, startPoint x: 121, startPoint y: 114, endPoint x: 27, endPoint y: 85, distance: 98.4
click at [27, 85] on div "Signage Permit 2025-SP-55 View Summary Notes" at bounding box center [146, 114] width 267 height 96
copy div "Signage Permit 2025-SP-55"
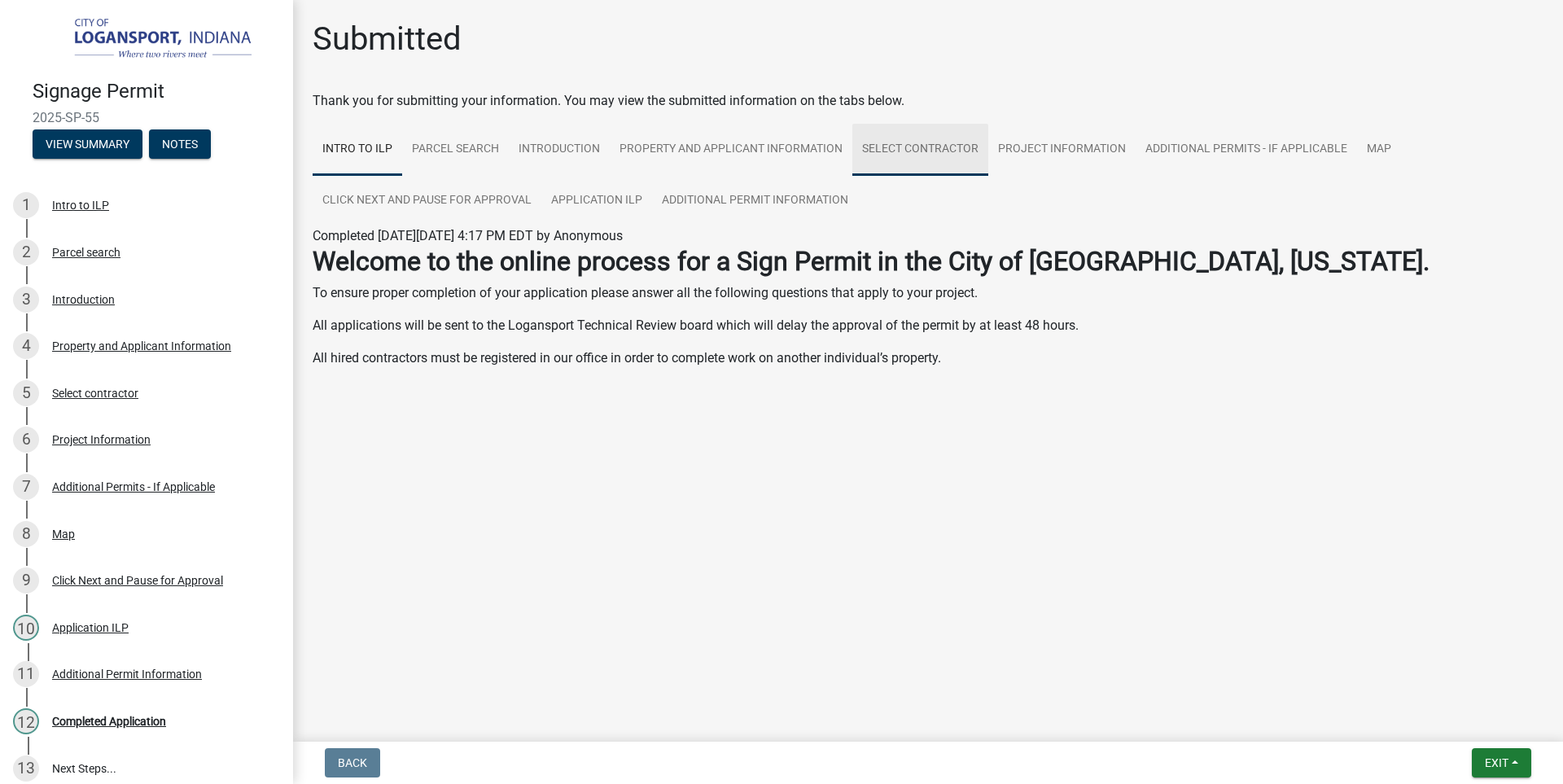
click at [914, 145] on link "Select contractor" at bounding box center [920, 149] width 136 height 52
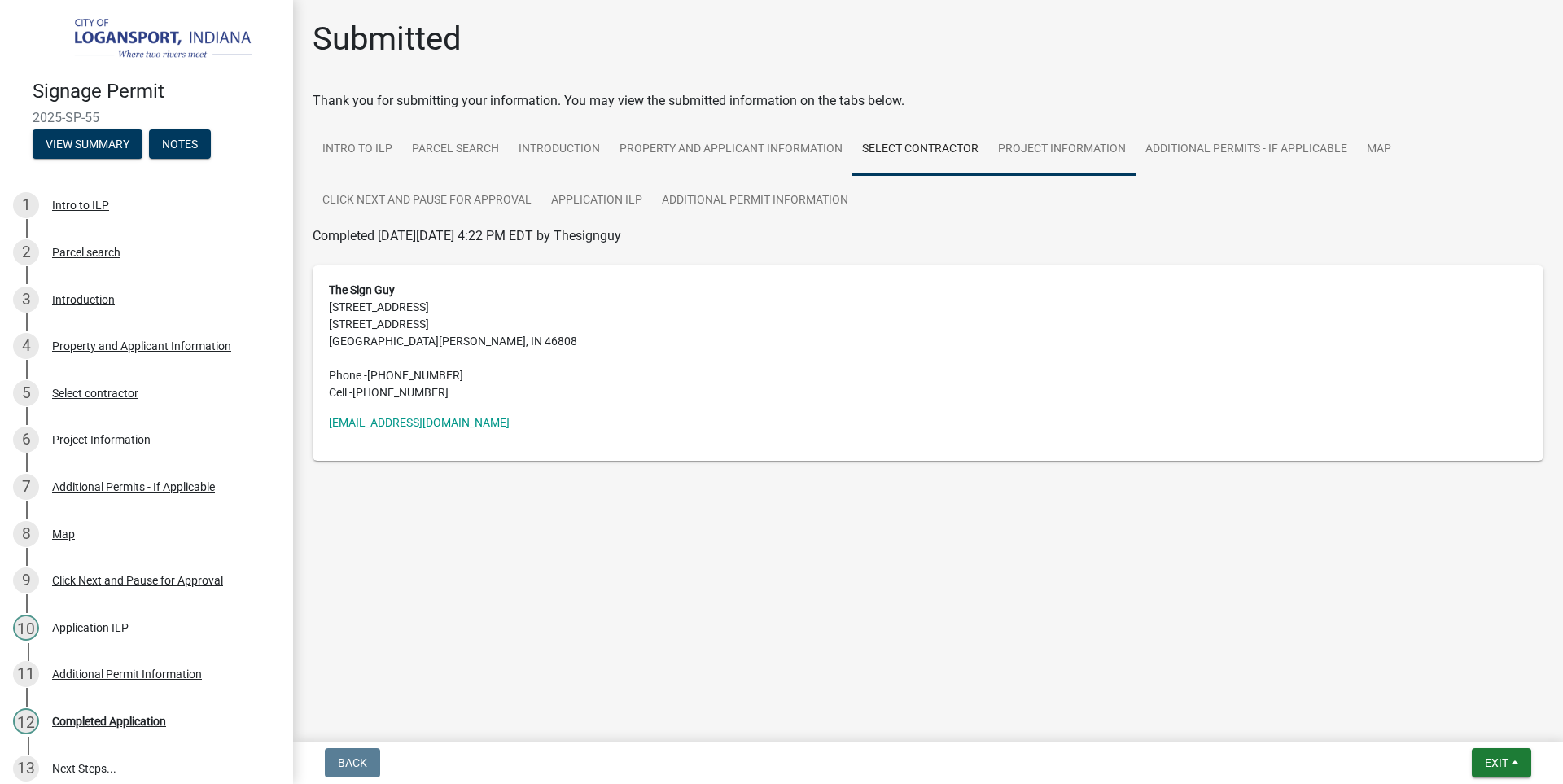
click at [1034, 145] on link "Project Information" at bounding box center [1062, 149] width 147 height 52
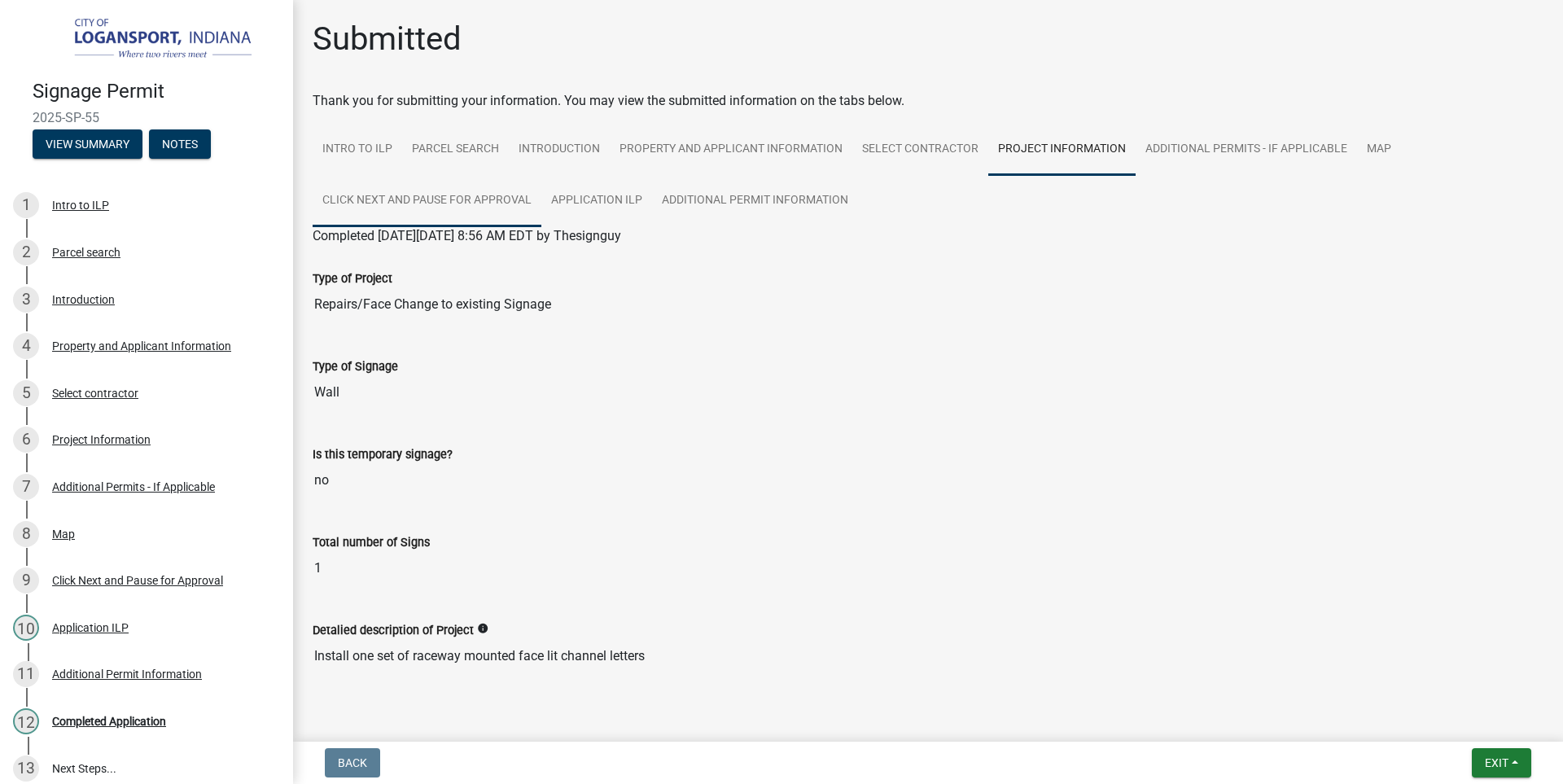
click at [432, 195] on link "Click Next and Pause for Approval" at bounding box center [427, 200] width 229 height 52
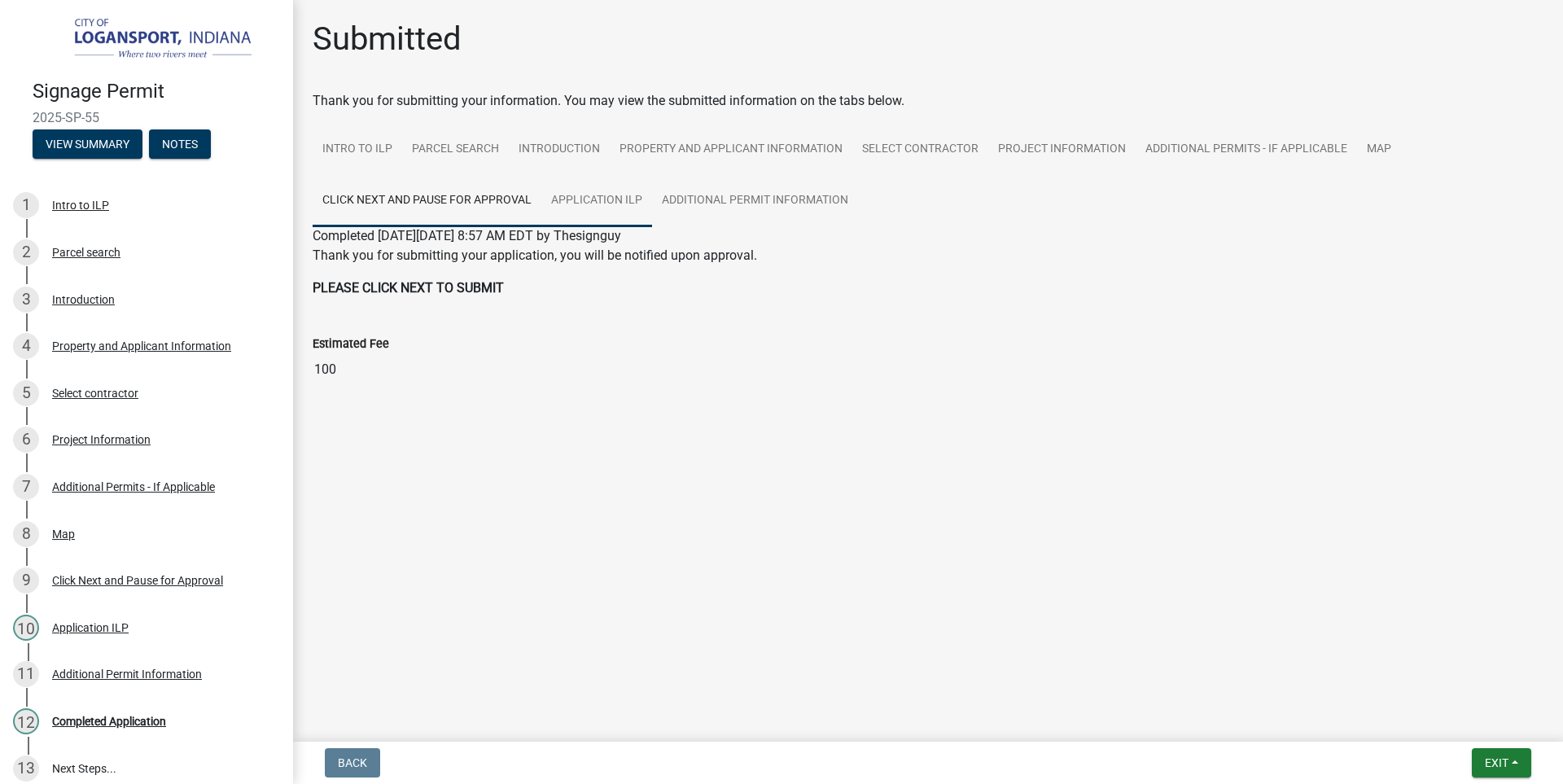
click at [595, 189] on link "Application ILP" at bounding box center [597, 200] width 111 height 52
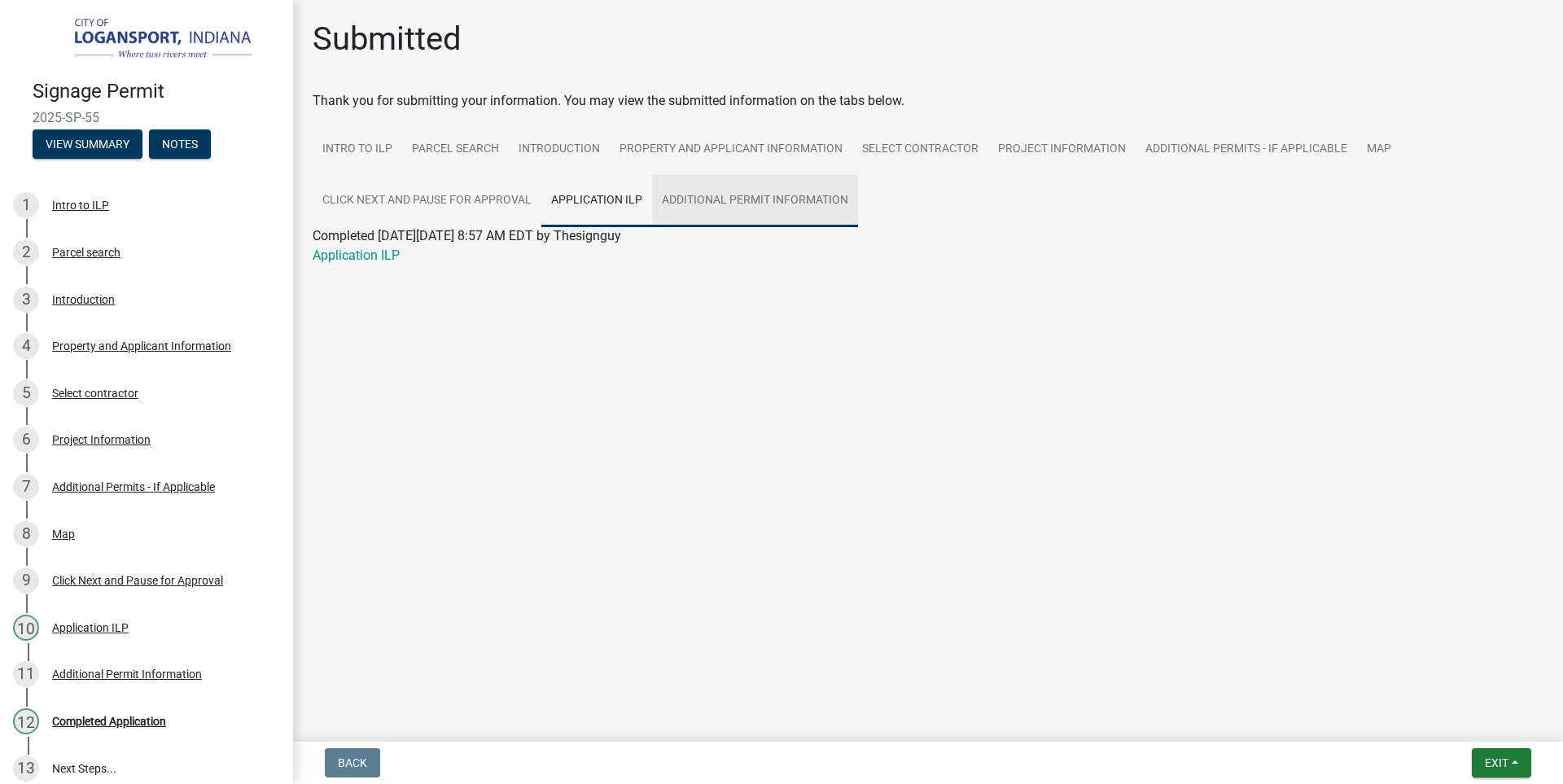
click at [729, 192] on link "Additional Permit Information" at bounding box center [755, 200] width 206 height 52
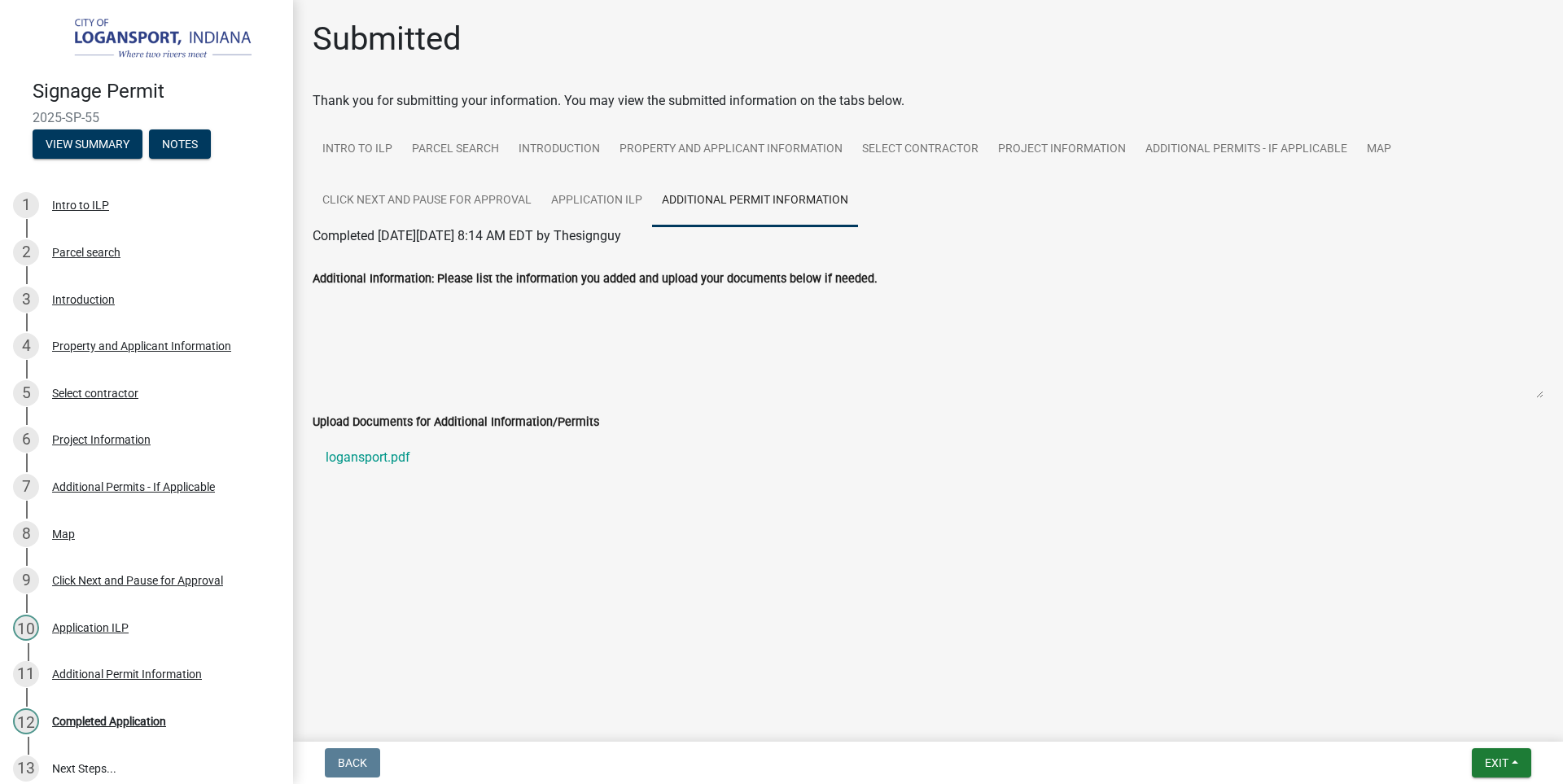
click at [369, 422] on label "Upload Documents for Additional Information/Permits" at bounding box center [456, 422] width 286 height 11
click at [365, 461] on link "logansport.pdf" at bounding box center [928, 457] width 1231 height 39
click at [92, 668] on div "Additional Permit Information" at bounding box center [127, 673] width 150 height 11
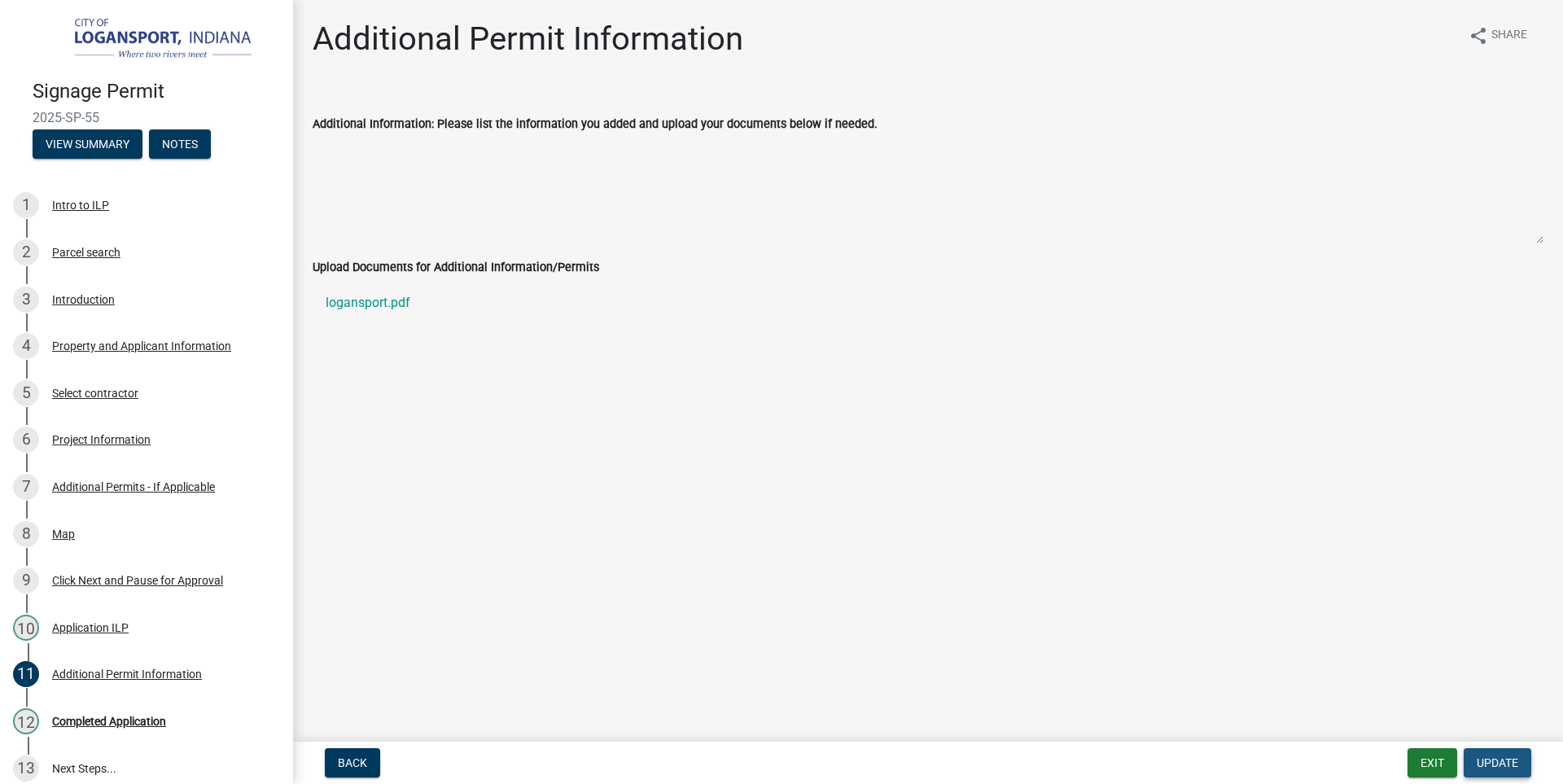
click at [1480, 756] on span "Update" at bounding box center [1497, 762] width 41 height 13
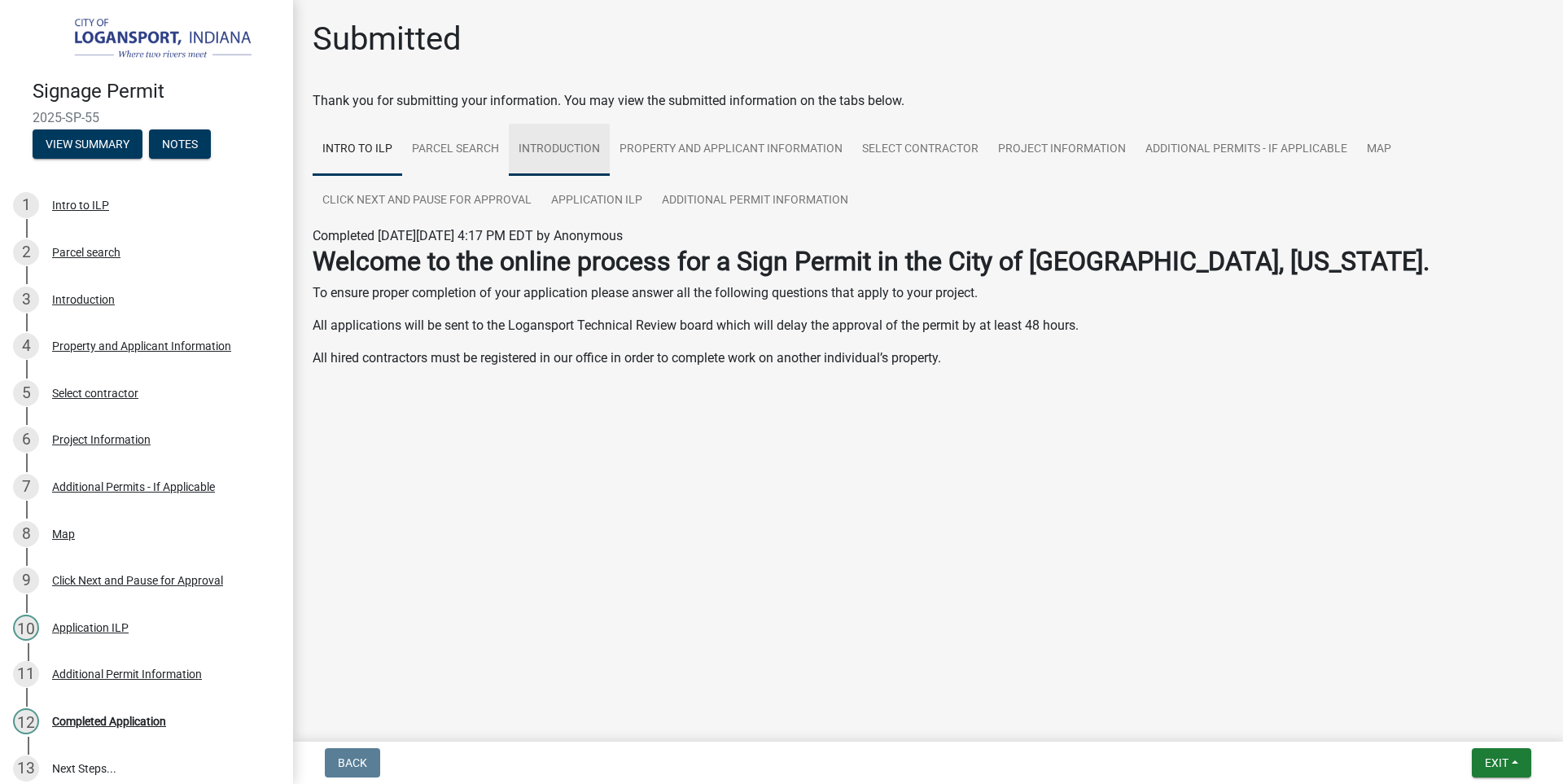
click at [542, 144] on link "Introduction" at bounding box center [559, 149] width 101 height 52
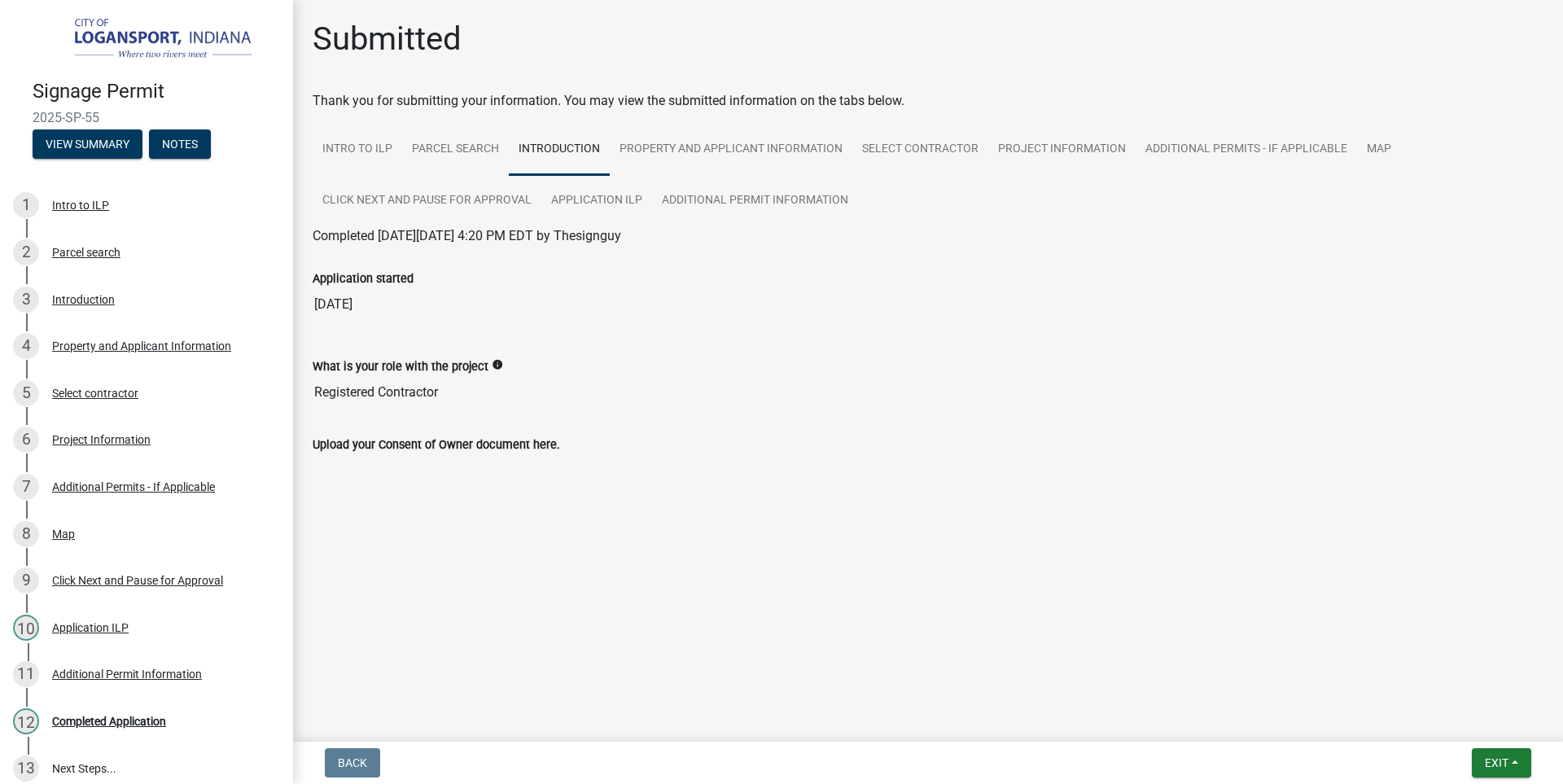
click at [386, 393] on input "Registered Contractor" at bounding box center [928, 392] width 1231 height 33
click at [394, 439] on label "Upload your Consent of Owner document here." at bounding box center [437, 445] width 247 height 11
click at [395, 446] on label "Upload your Consent of Owner document here." at bounding box center [437, 445] width 247 height 11
click at [401, 448] on label "Upload your Consent of Owner document here." at bounding box center [437, 445] width 247 height 11
click at [423, 448] on label "Upload your Consent of Owner document here." at bounding box center [437, 445] width 247 height 11
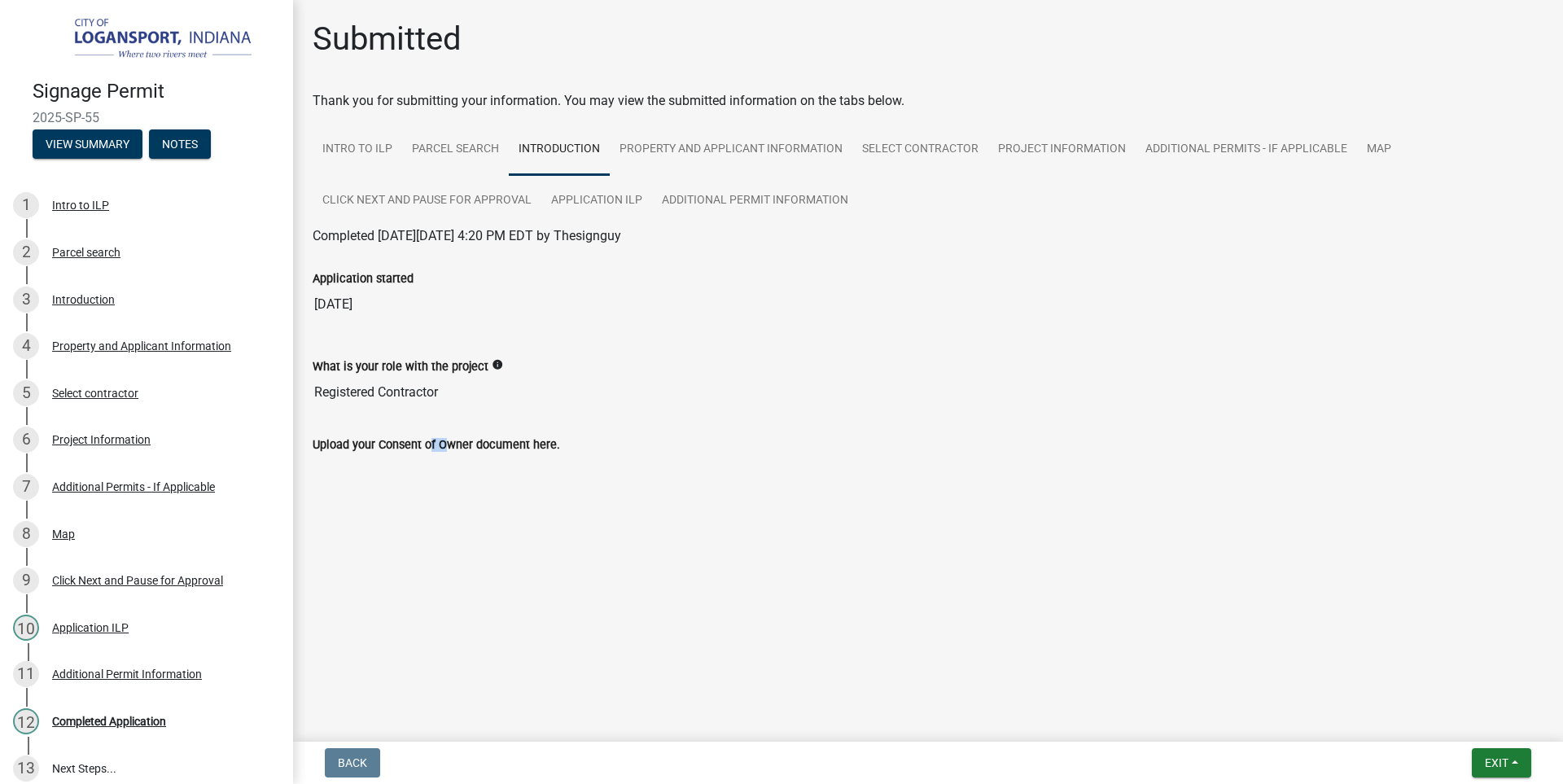
click at [423, 448] on label "Upload your Consent of Owner document here." at bounding box center [437, 445] width 247 height 11
click at [371, 392] on input "Registered Contractor" at bounding box center [928, 392] width 1231 height 33
click at [469, 447] on label "Upload your Consent of Owner document here." at bounding box center [437, 445] width 247 height 11
click at [456, 436] on div "Upload your Consent of Owner document here." at bounding box center [928, 444] width 1231 height 19
drag, startPoint x: 847, startPoint y: 518, endPoint x: 784, endPoint y: 510, distance: 63.5
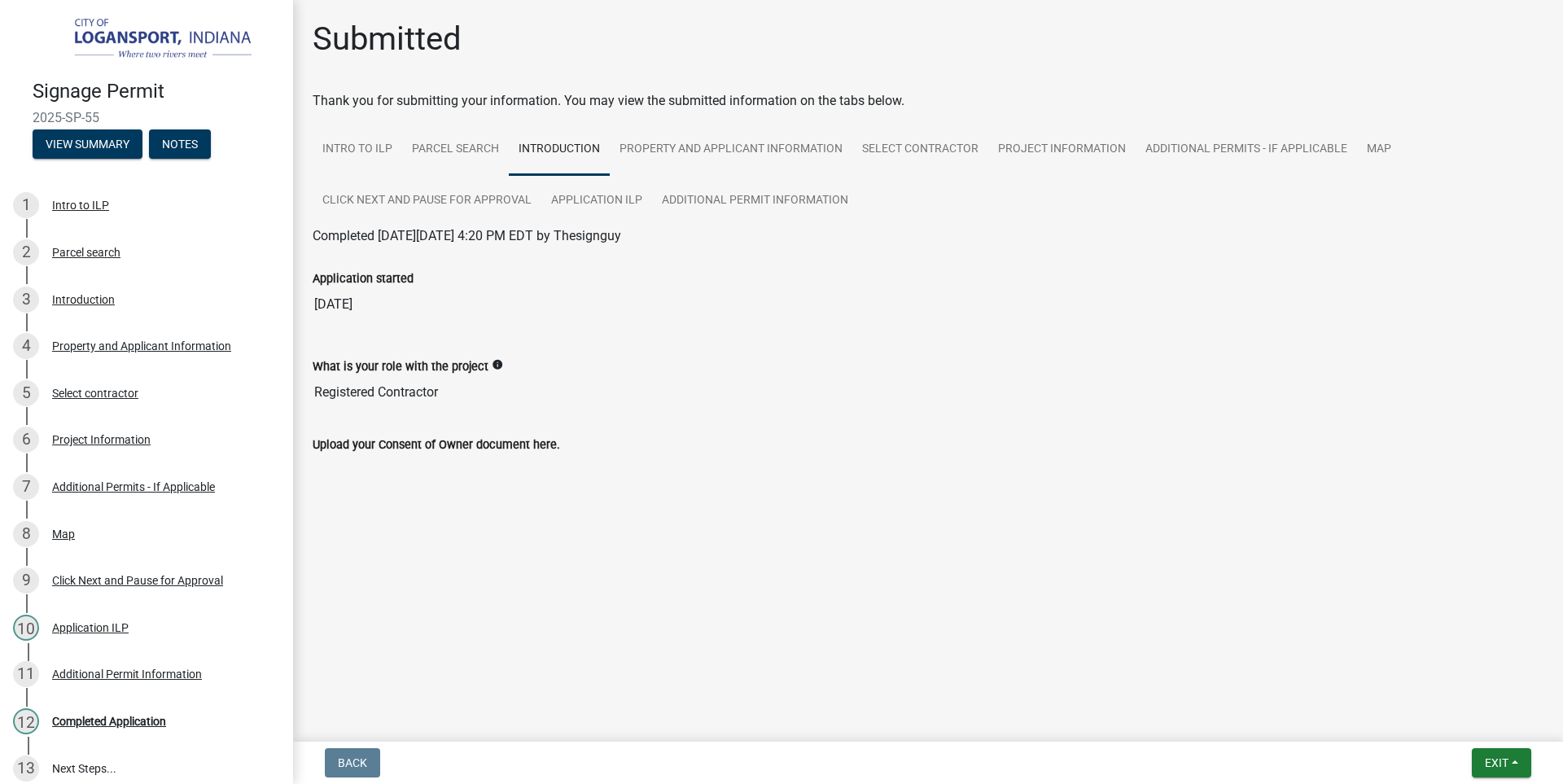
click at [846, 518] on main "Submitted Thank you for submitting your information. You may view the submitted…" at bounding box center [928, 367] width 1270 height 735
click at [361, 451] on label "Upload your Consent of Owner document here." at bounding box center [437, 445] width 247 height 11
drag, startPoint x: 447, startPoint y: 471, endPoint x: 462, endPoint y: 469, distance: 15.1
click at [458, 469] on div "Upload your Consent of Owner document here." at bounding box center [928, 457] width 1256 height 46
click at [523, 465] on div "Upload your Consent of Owner document here." at bounding box center [928, 457] width 1256 height 46
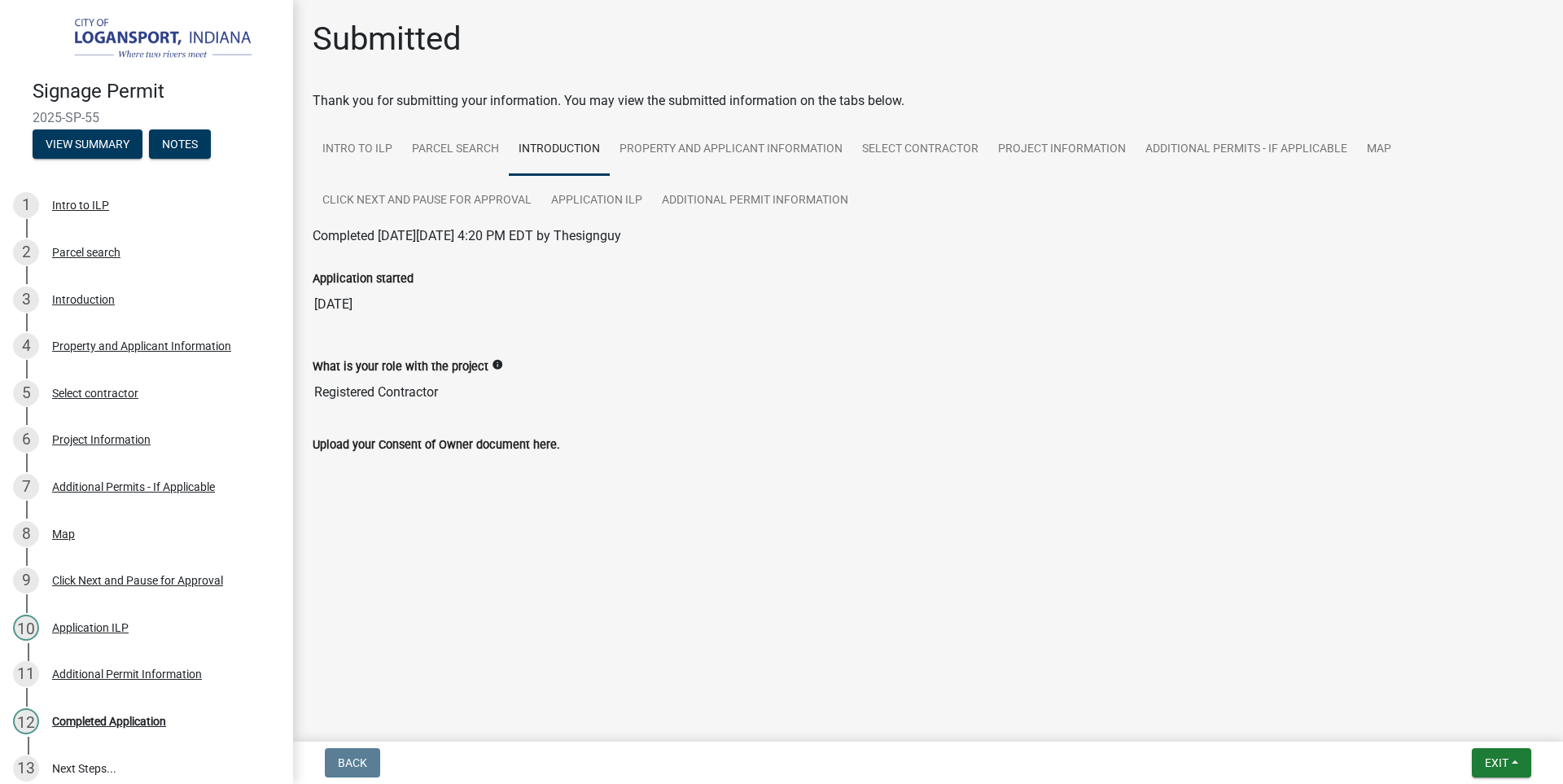
click at [541, 446] on label "Upload your Consent of Owner document here." at bounding box center [437, 445] width 247 height 11
click at [542, 444] on label "Upload your Consent of Owner document here." at bounding box center [437, 445] width 247 height 11
click at [652, 149] on link "Property and Applicant Information" at bounding box center [730, 149] width 243 height 52
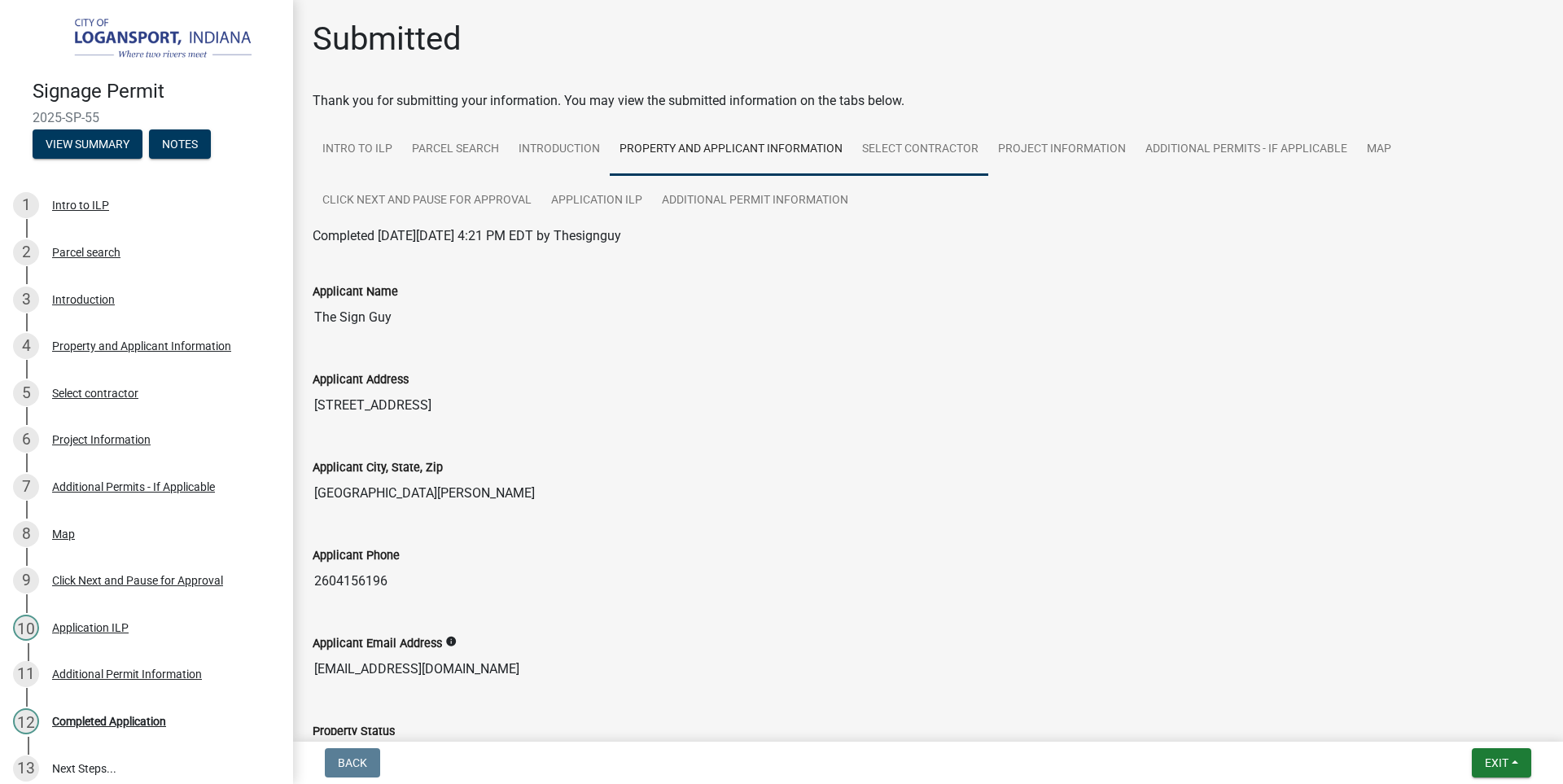
click at [926, 153] on link "Select contractor" at bounding box center [920, 149] width 136 height 52
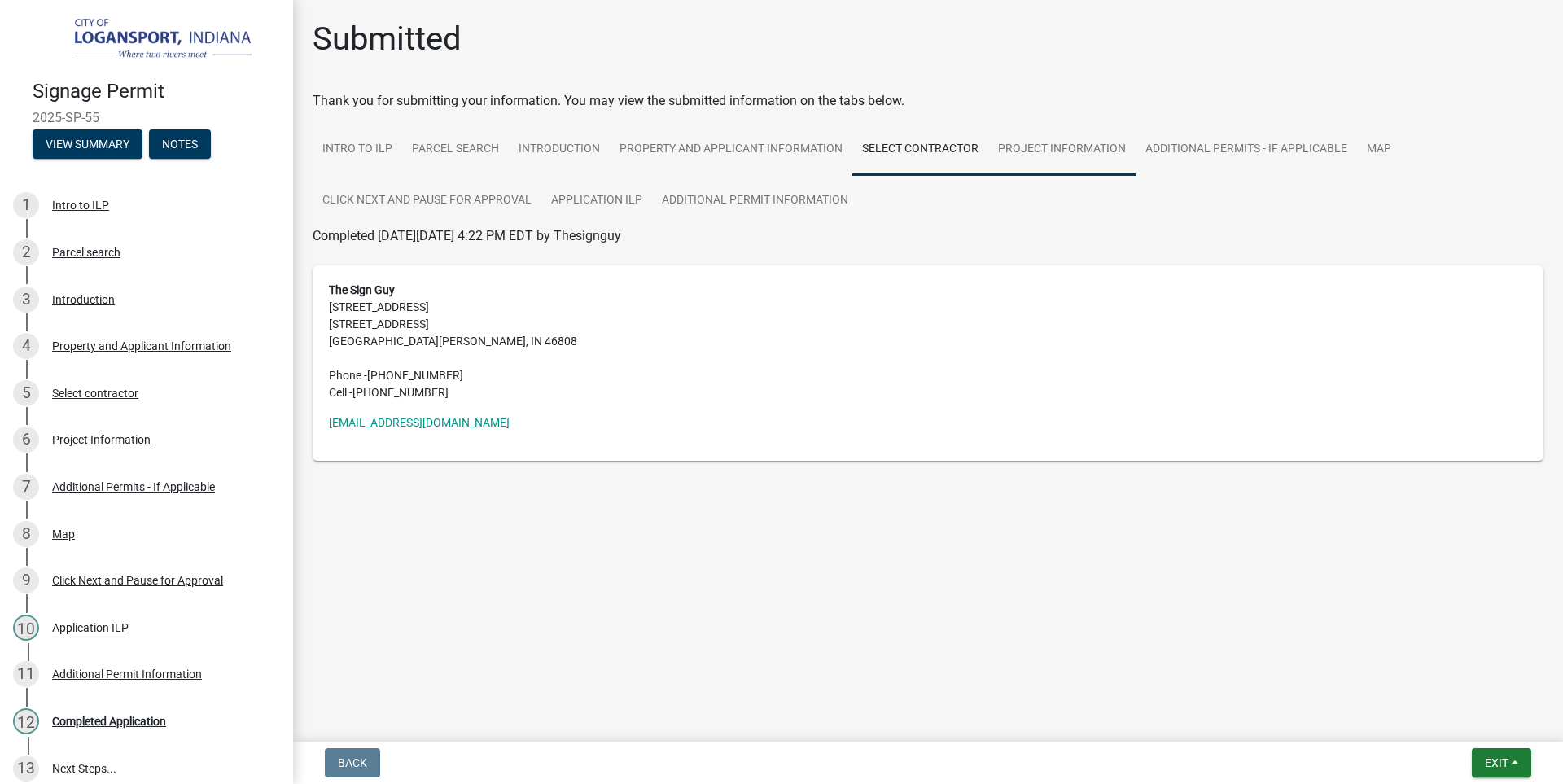
click at [1056, 141] on link "Project Information" at bounding box center [1062, 149] width 147 height 52
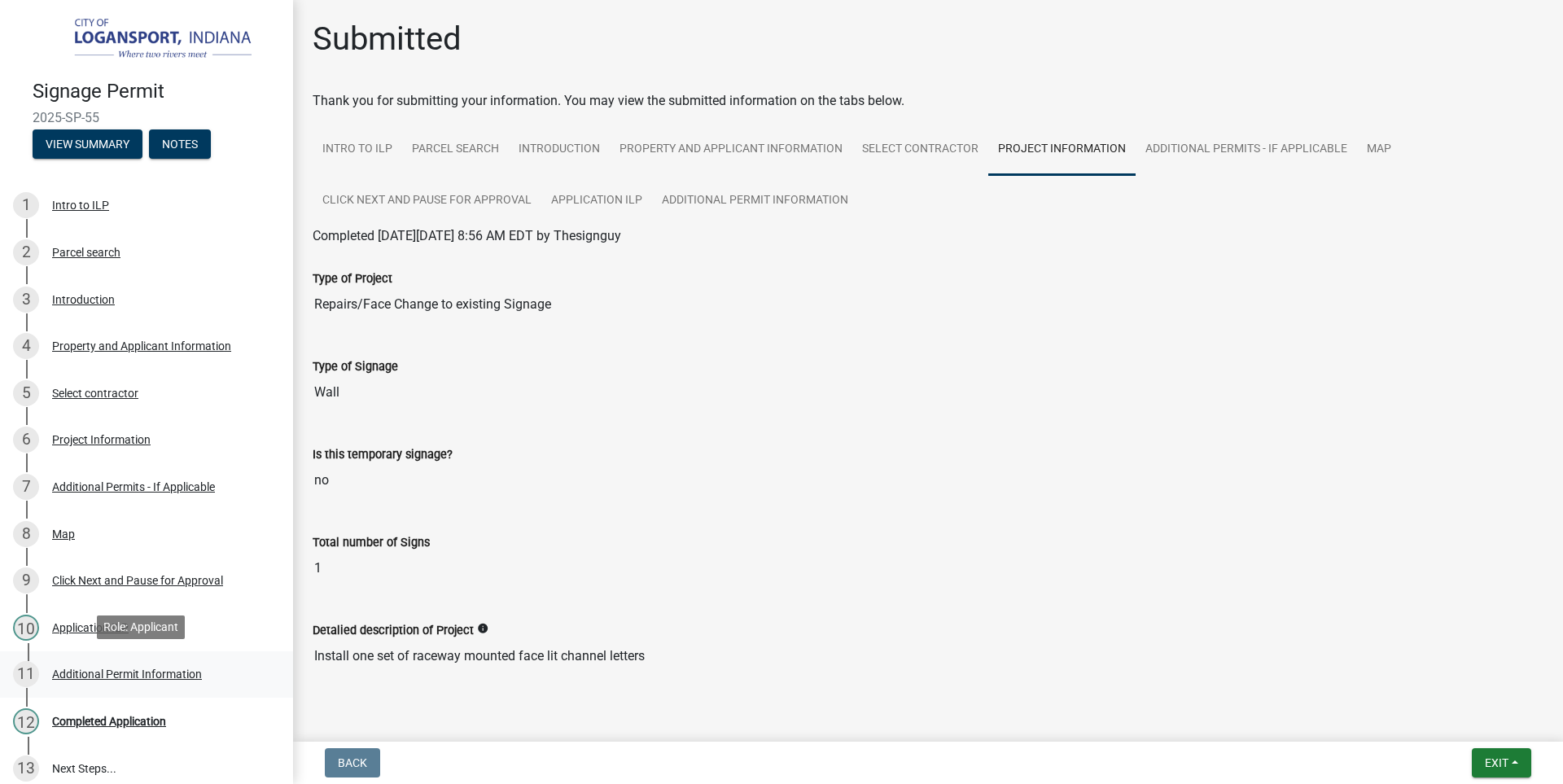
click at [132, 669] on div "Additional Permit Information" at bounding box center [127, 673] width 150 height 11
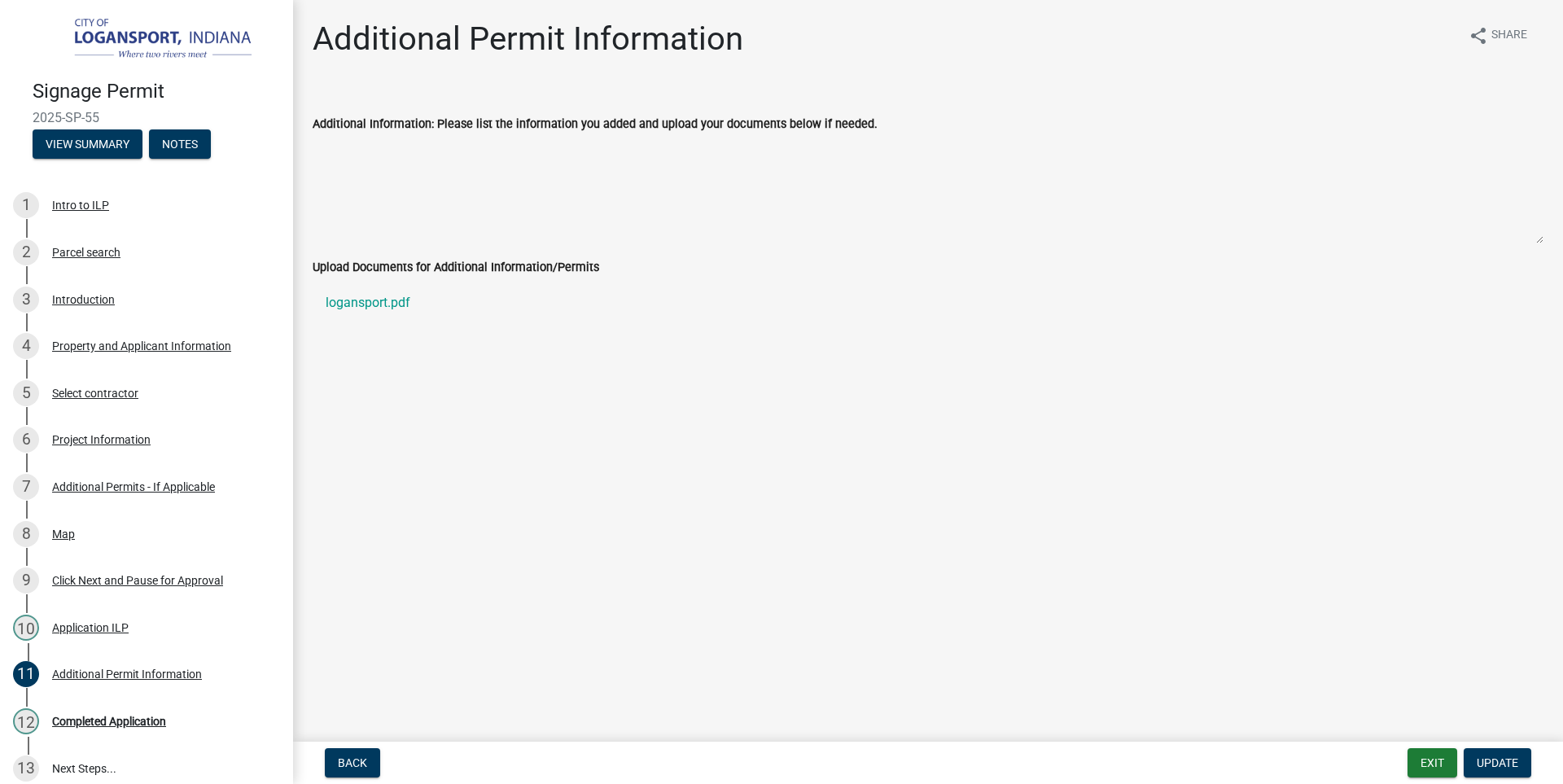
click at [385, 268] on label "Upload Documents for Additional Information/Permits" at bounding box center [456, 267] width 286 height 11
click at [1500, 760] on span "Update" at bounding box center [1497, 762] width 41 height 13
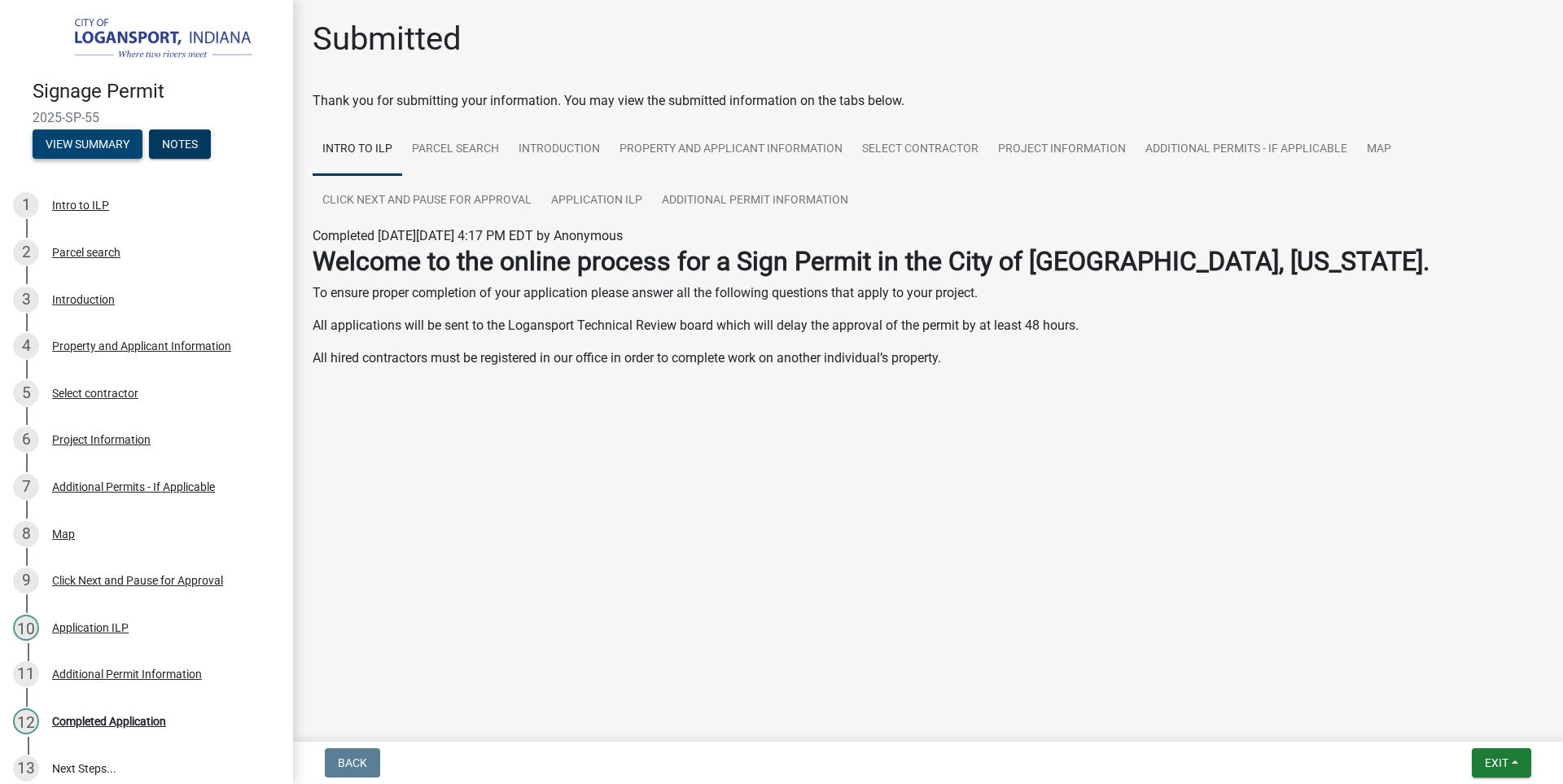
click at [109, 132] on button "View Summary" at bounding box center [88, 144] width 110 height 29
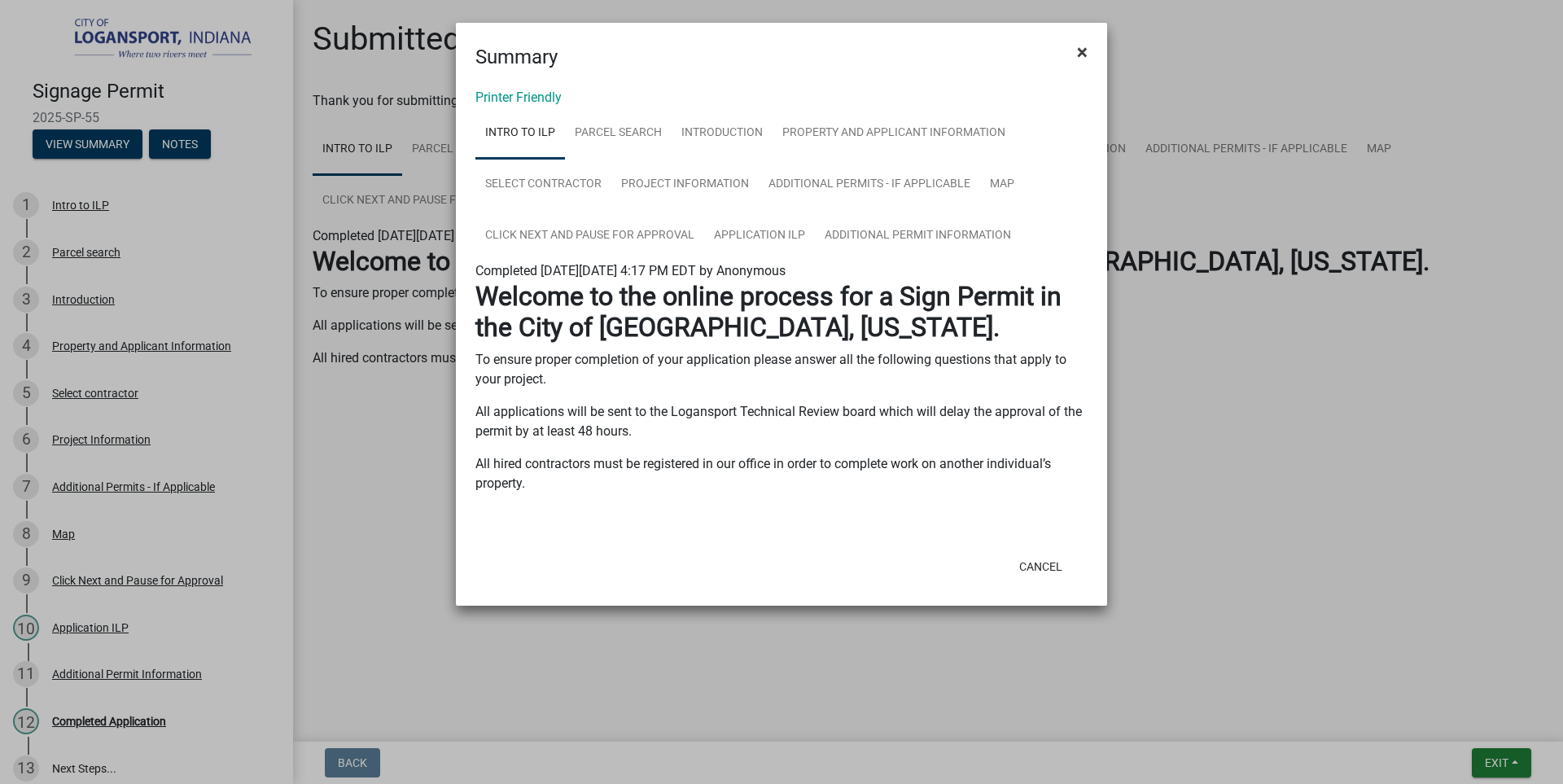
click at [1085, 51] on span "×" at bounding box center [1083, 51] width 11 height 23
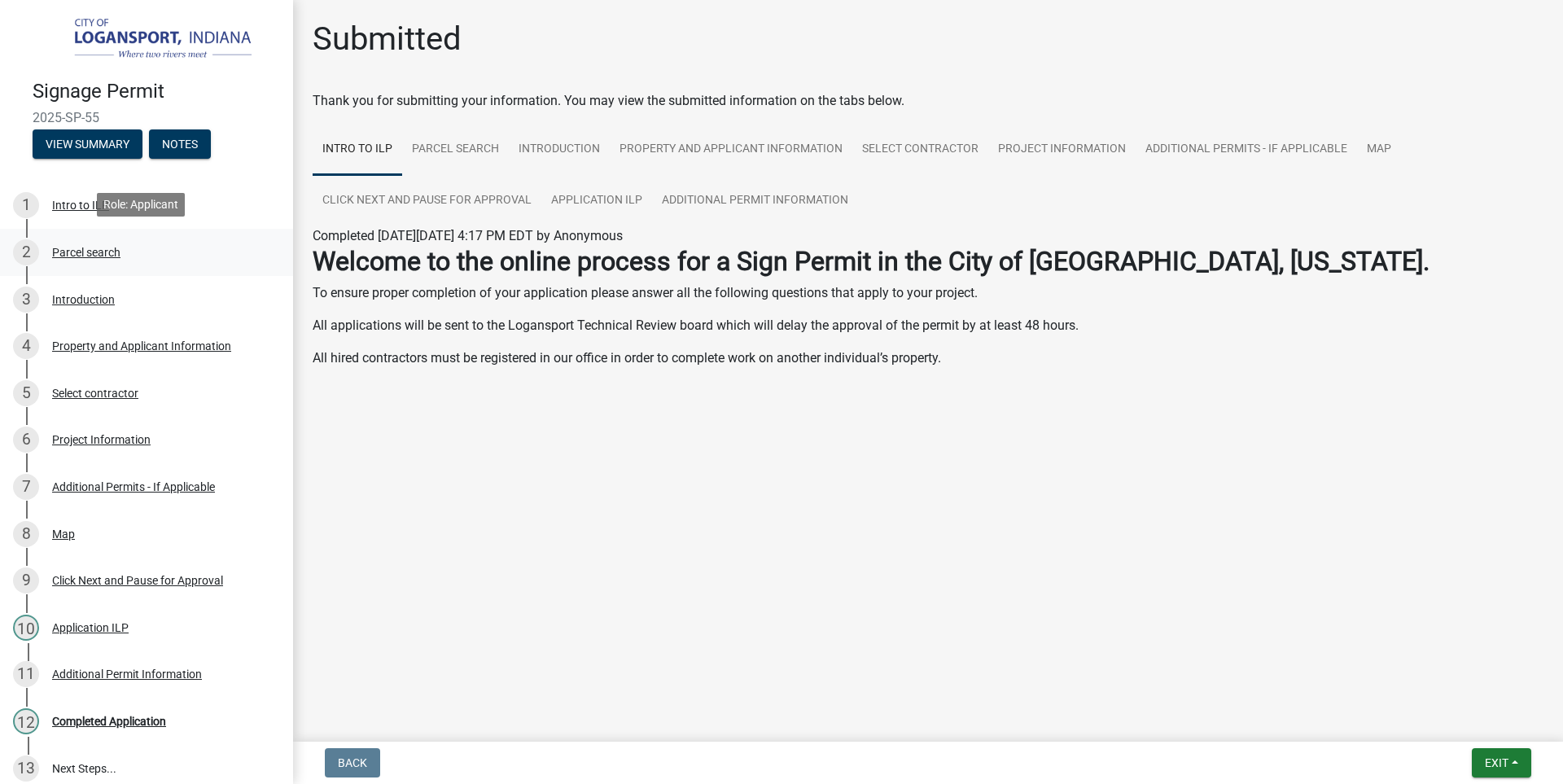
click at [67, 247] on div "Parcel search" at bounding box center [86, 252] width 69 height 11
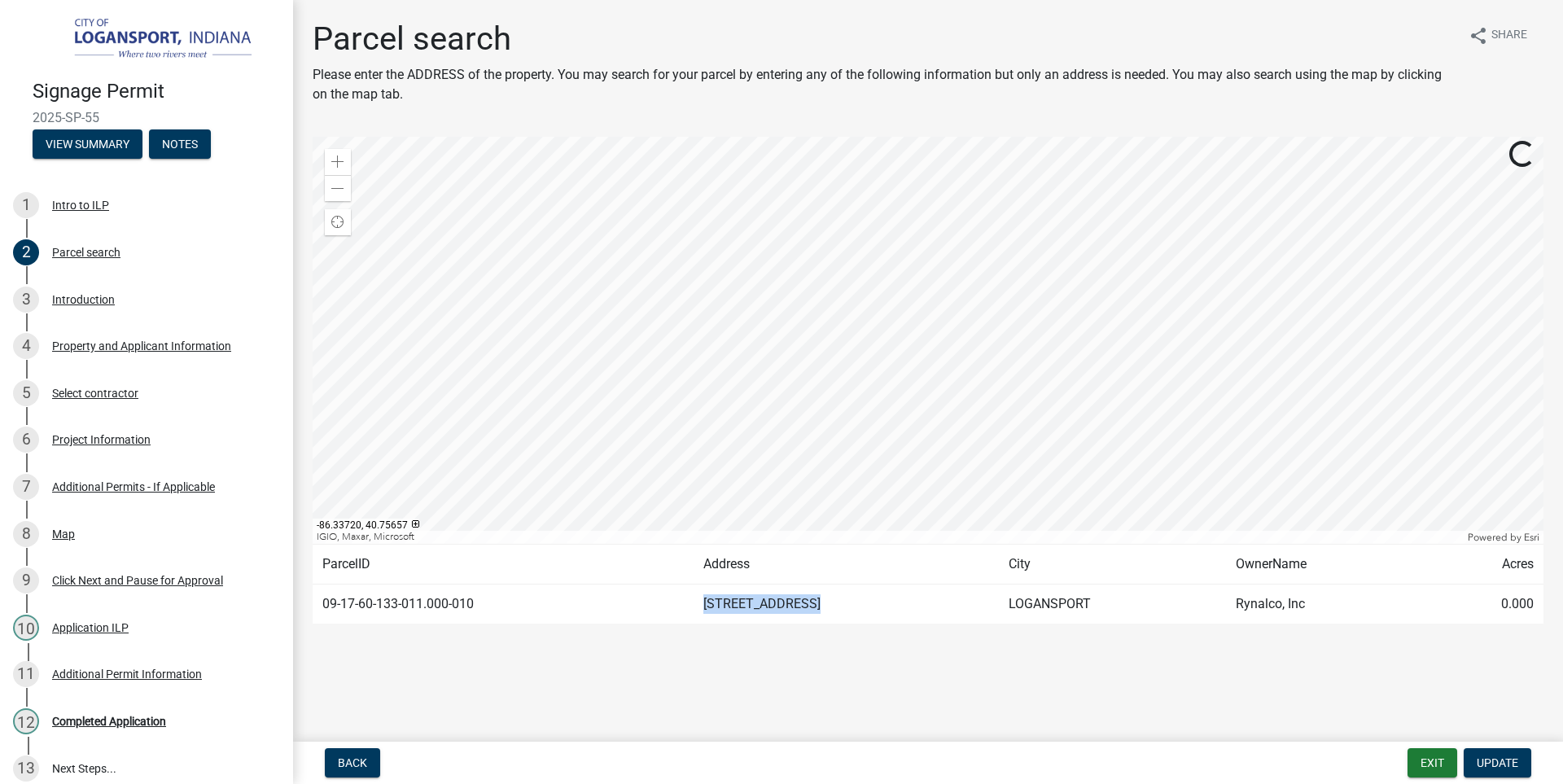
drag, startPoint x: 848, startPoint y: 609, endPoint x: 706, endPoint y: 596, distance: 142.6
click at [706, 596] on td "[STREET_ADDRESS]" at bounding box center [846, 605] width 306 height 40
copy td "[STREET_ADDRESS]"
